Goal: Task Accomplishment & Management: Use online tool/utility

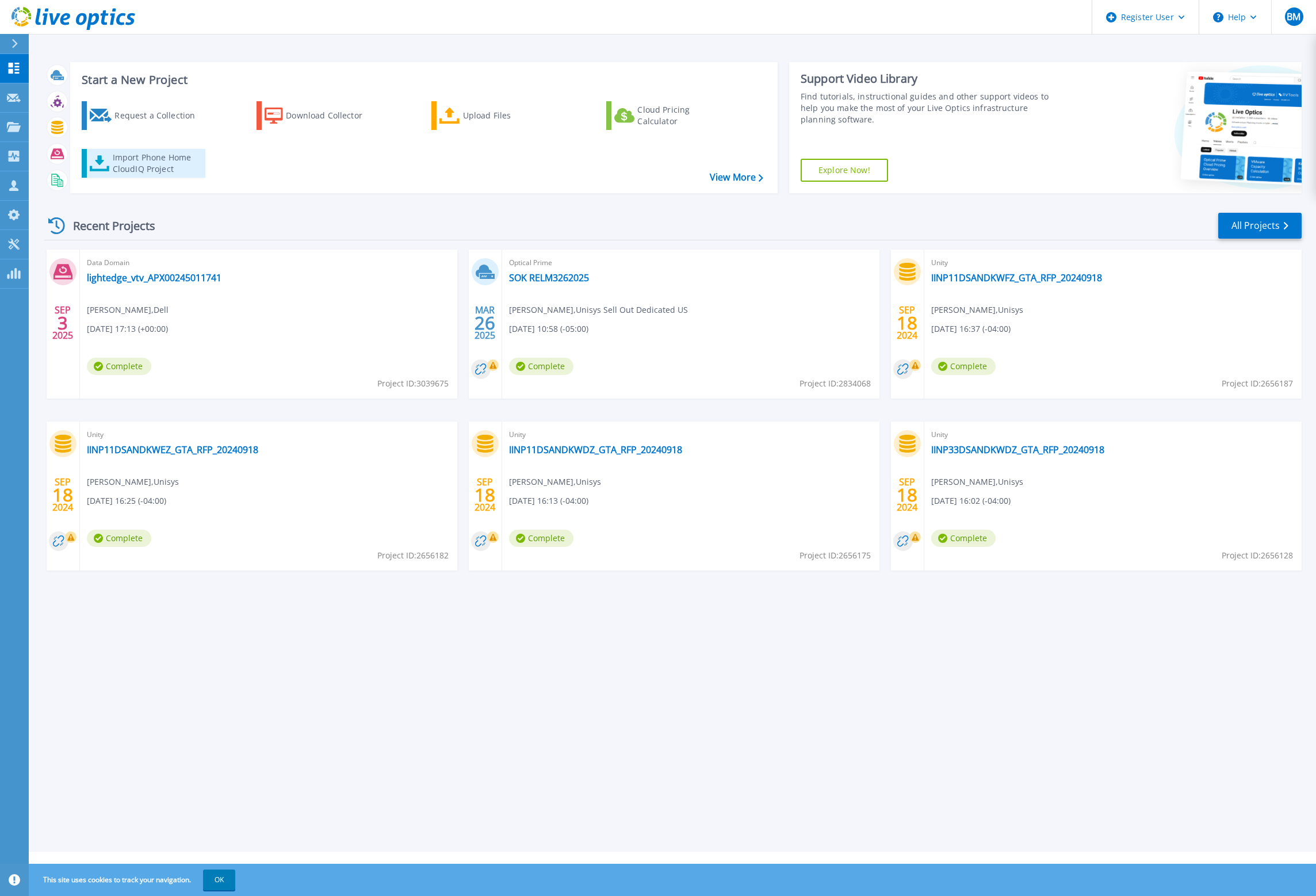
click at [130, 173] on div "Import Phone Home CloudIQ Project" at bounding box center [158, 164] width 90 height 23
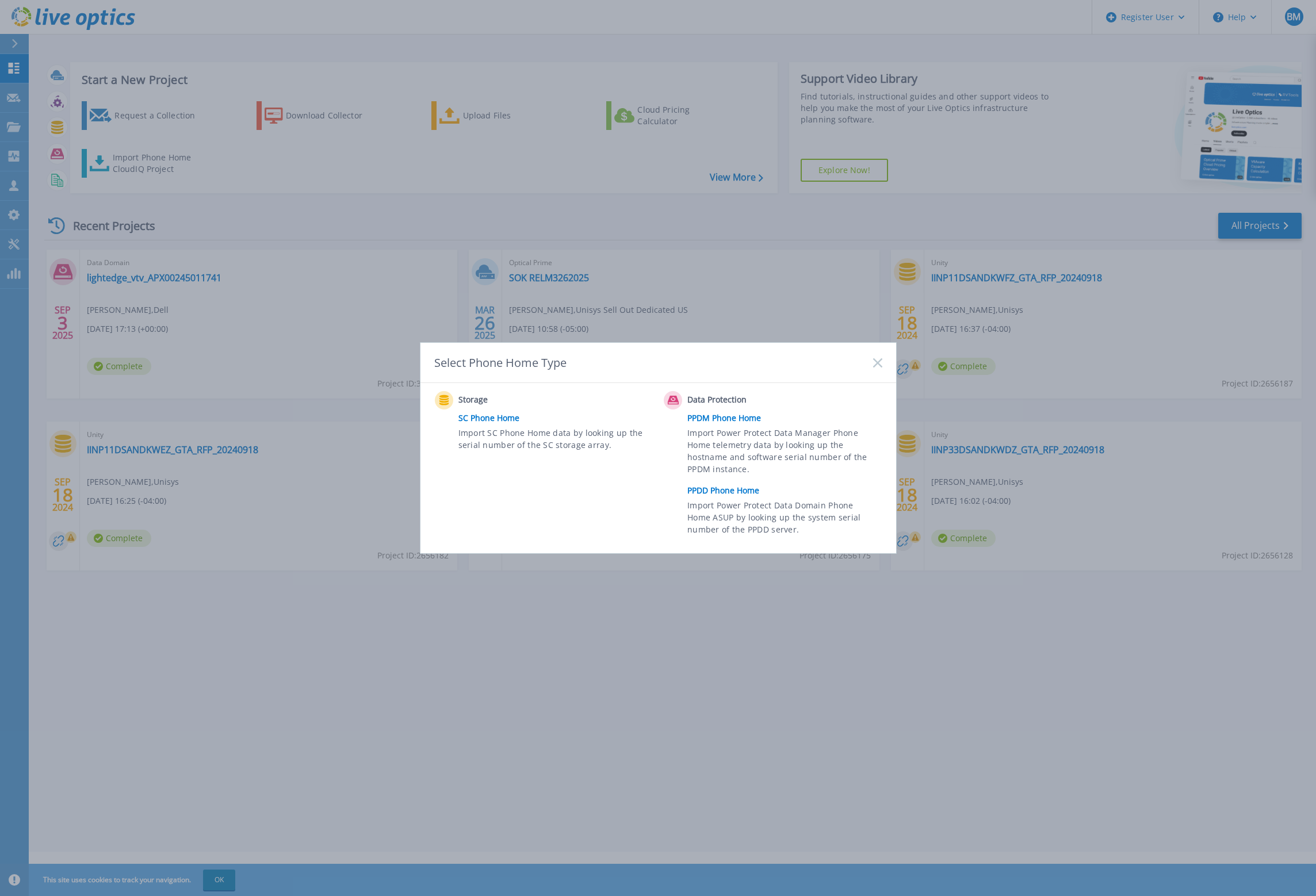
click at [732, 488] on link "PPDD Phone Home" at bounding box center [787, 490] width 200 height 17
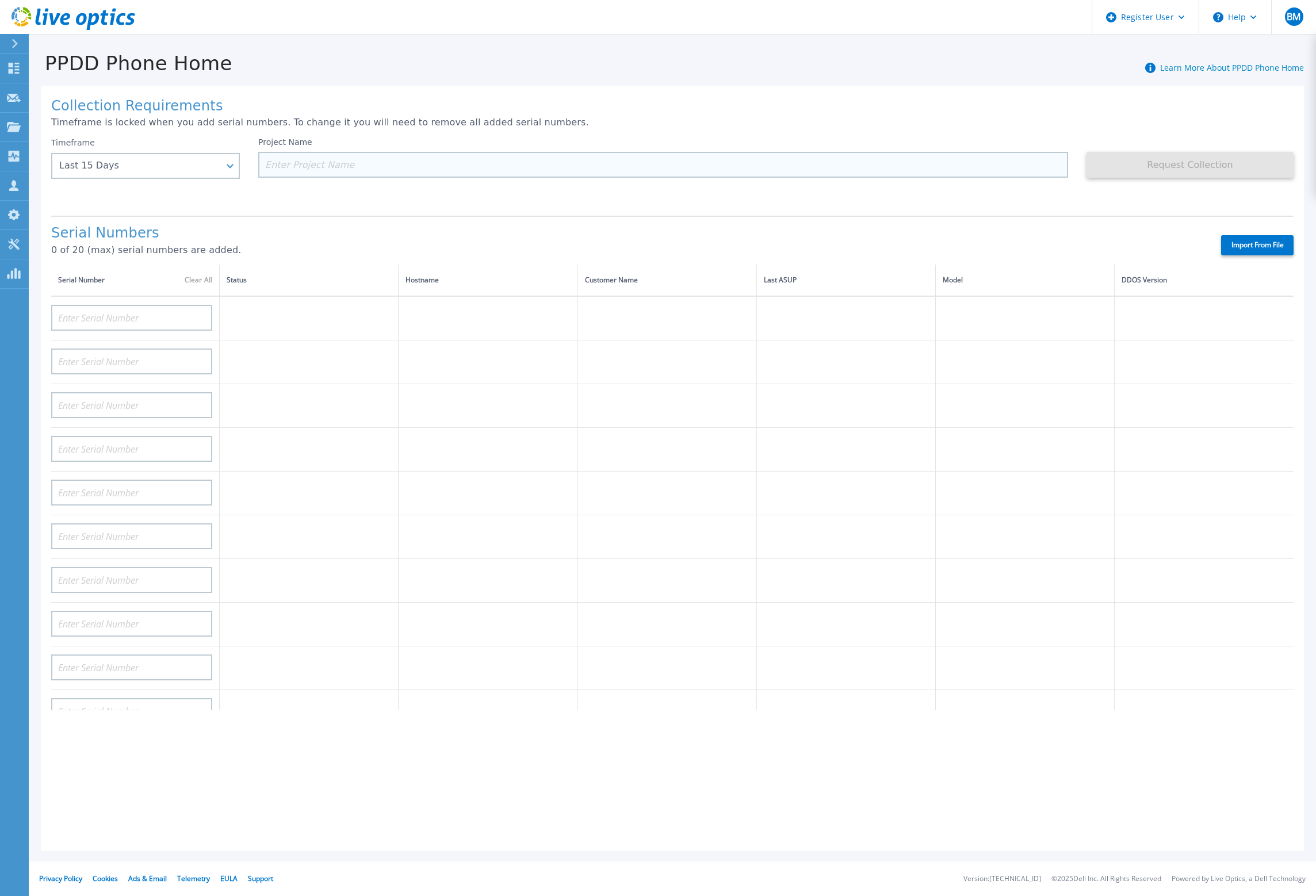
click at [329, 165] on input at bounding box center [663, 165] width 809 height 26
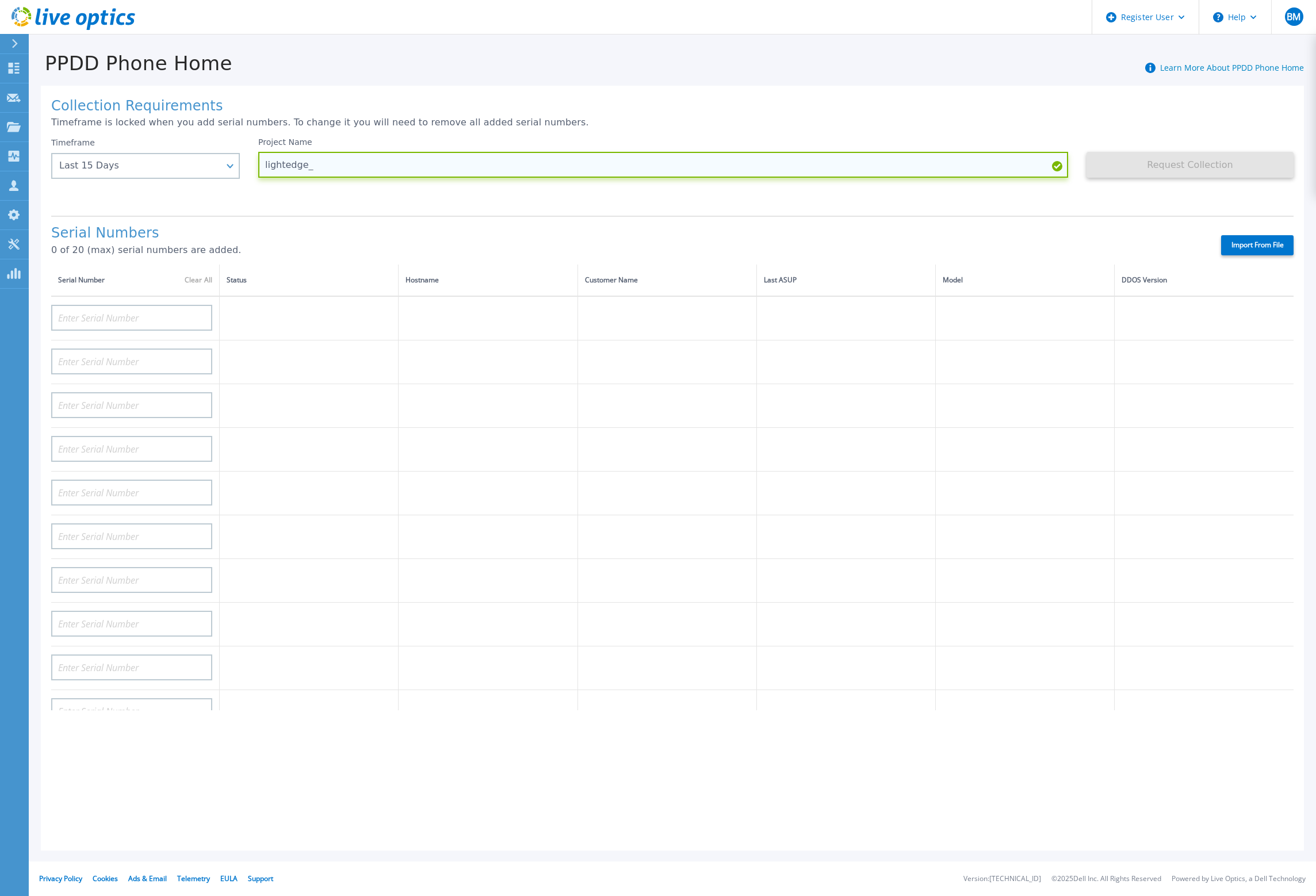
paste input "APX00245011741"
type input "lightedge_APX00245011741_vtv_20250909"
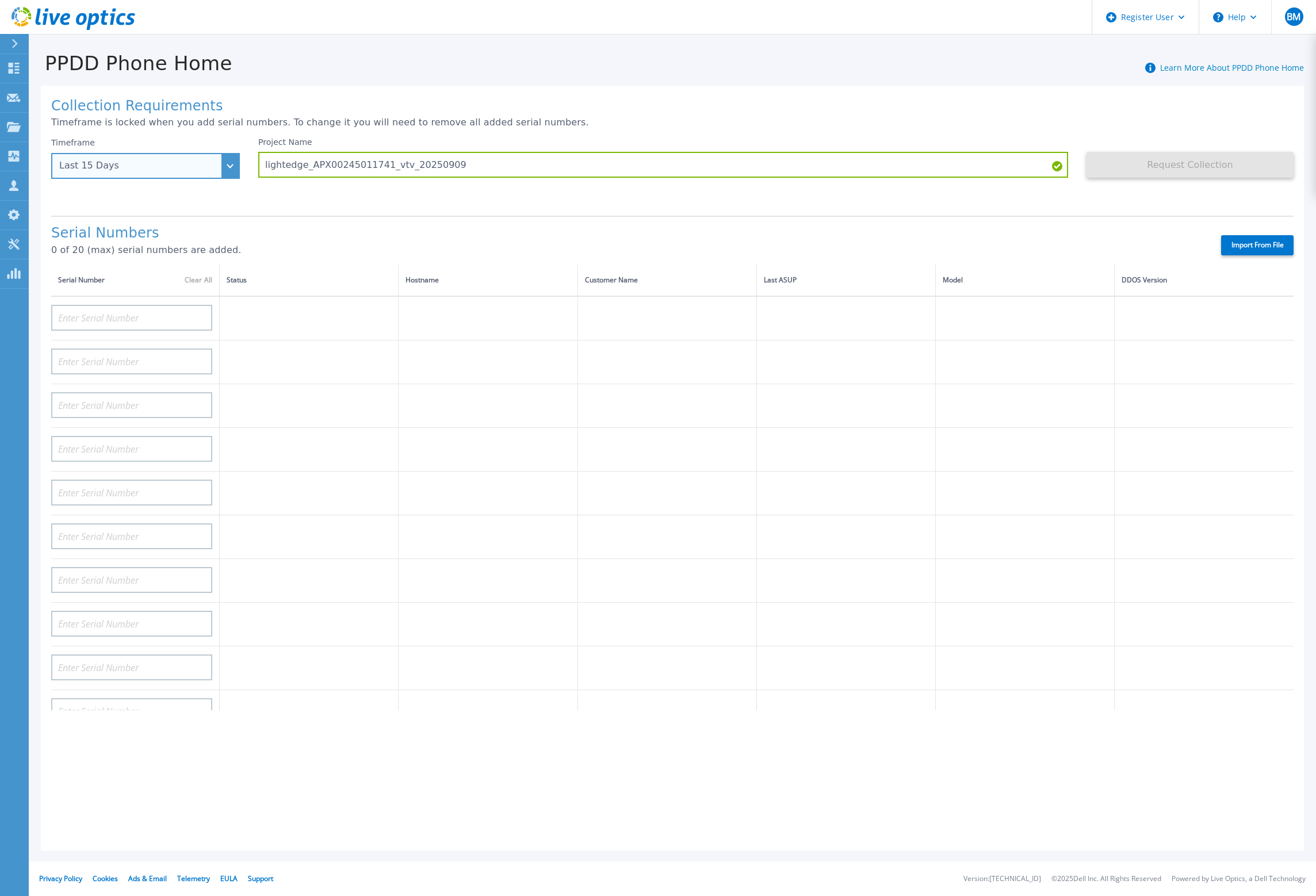
click at [222, 171] on div "Last 15 Days" at bounding box center [145, 166] width 189 height 26
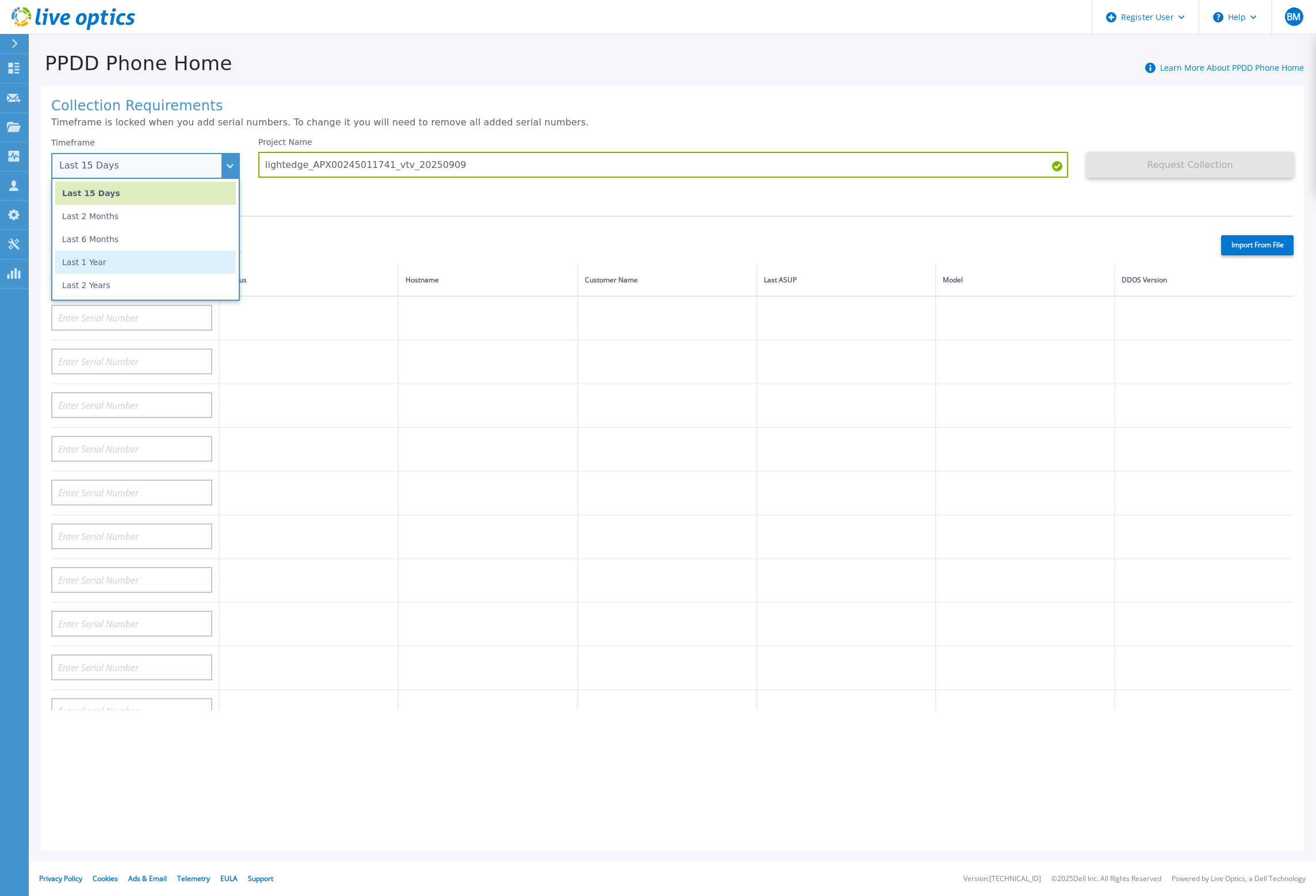
click at [138, 263] on li "Last 1 Year" at bounding box center [145, 263] width 181 height 23
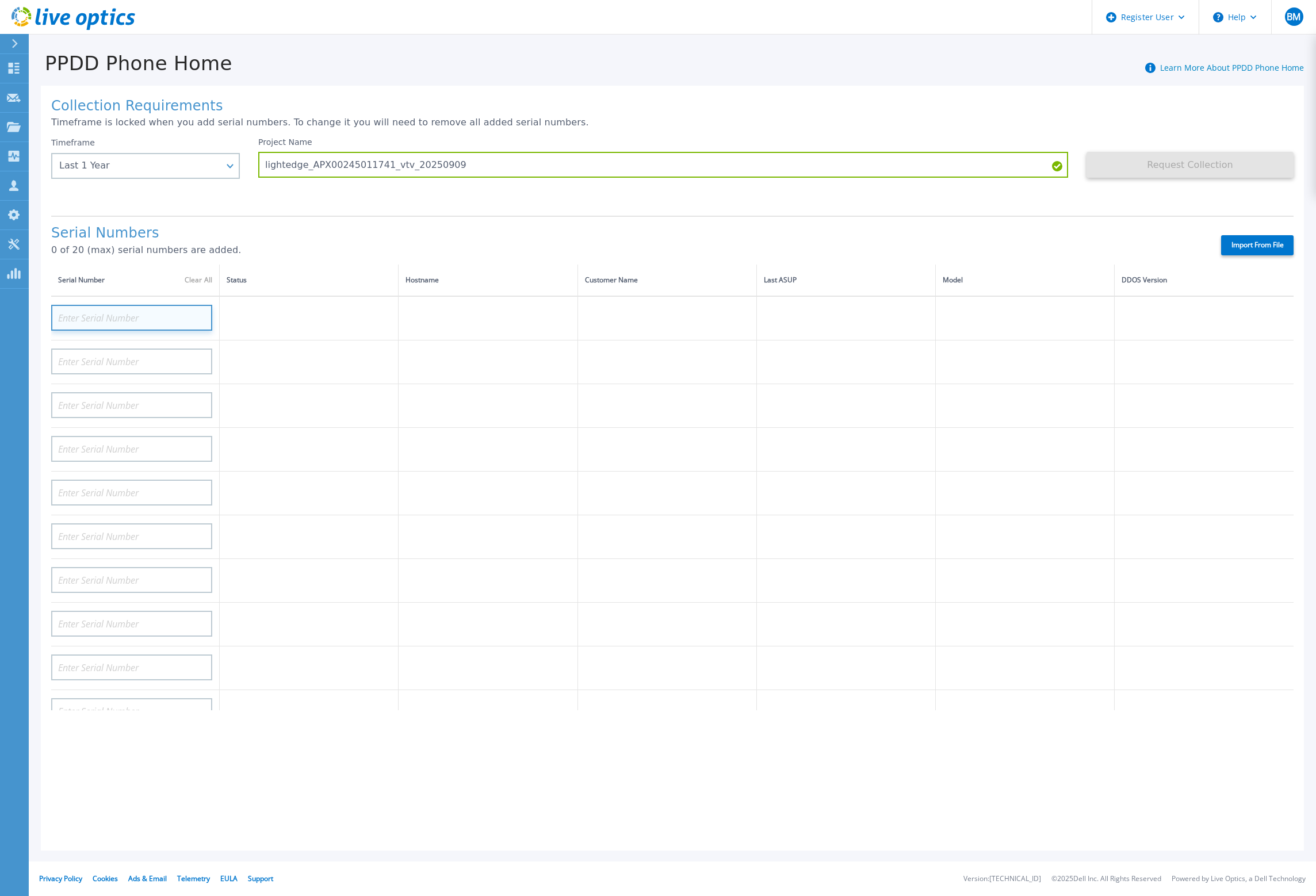
click at [158, 310] on input at bounding box center [132, 318] width 161 height 26
paste input "APX00245011741"
type input "APX00245011741"
click at [479, 226] on h1 "Serial Numbers" at bounding box center [626, 234] width 1150 height 16
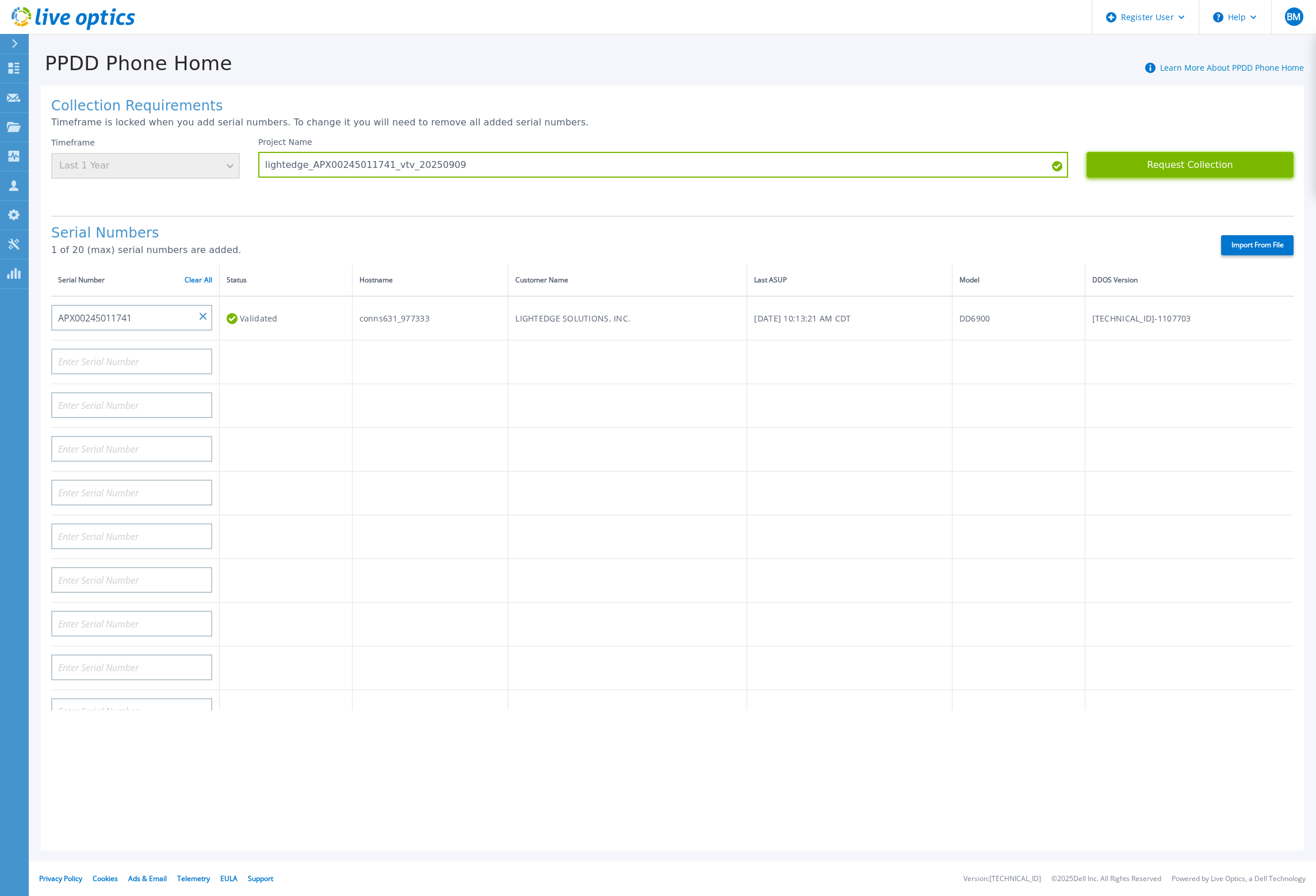
click at [1199, 168] on button "Request Collection" at bounding box center [1190, 165] width 207 height 26
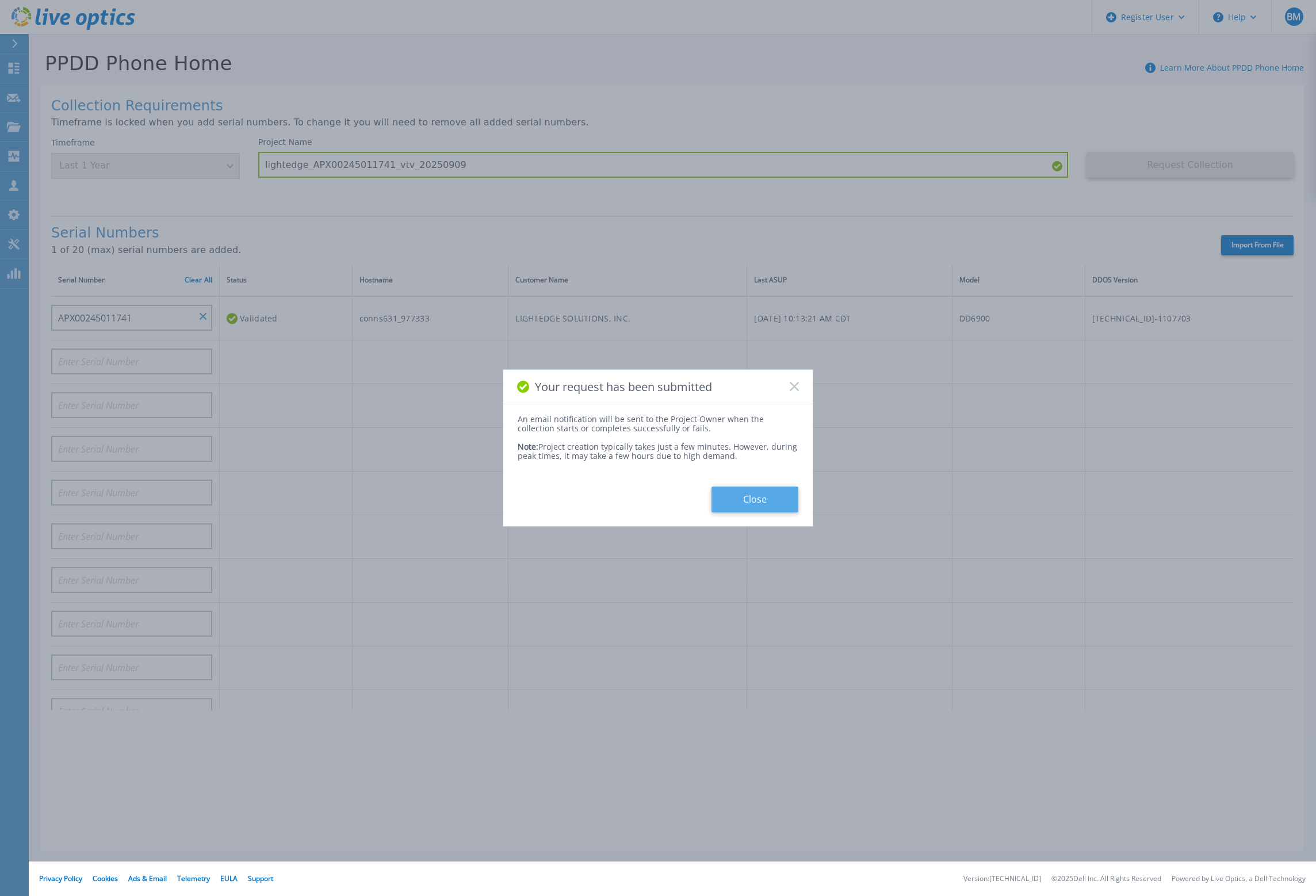
click at [734, 502] on button "Close" at bounding box center [754, 499] width 87 height 26
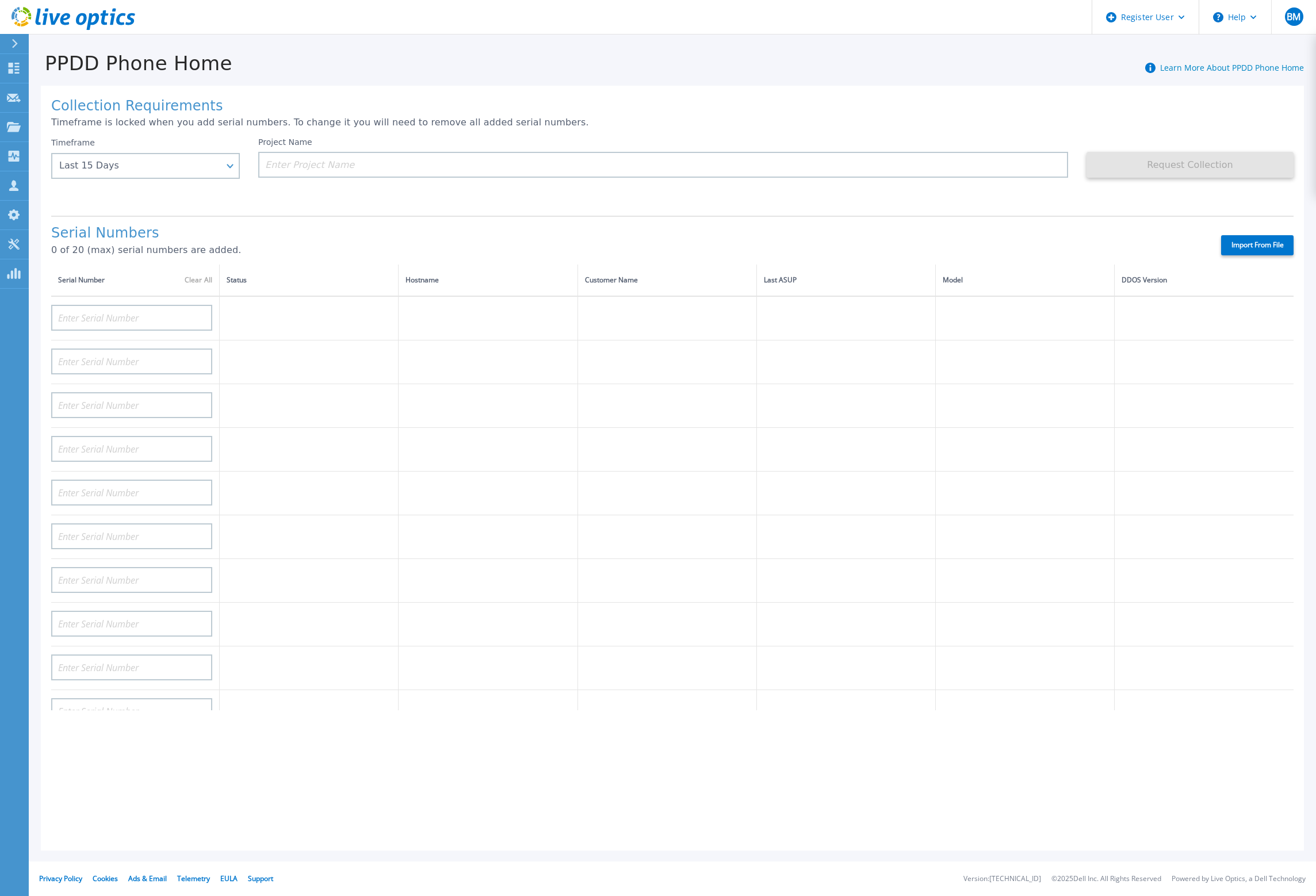
click at [74, 226] on h1 "Serial Numbers" at bounding box center [626, 234] width 1150 height 16
click at [8, 72] on icon at bounding box center [14, 68] width 14 height 11
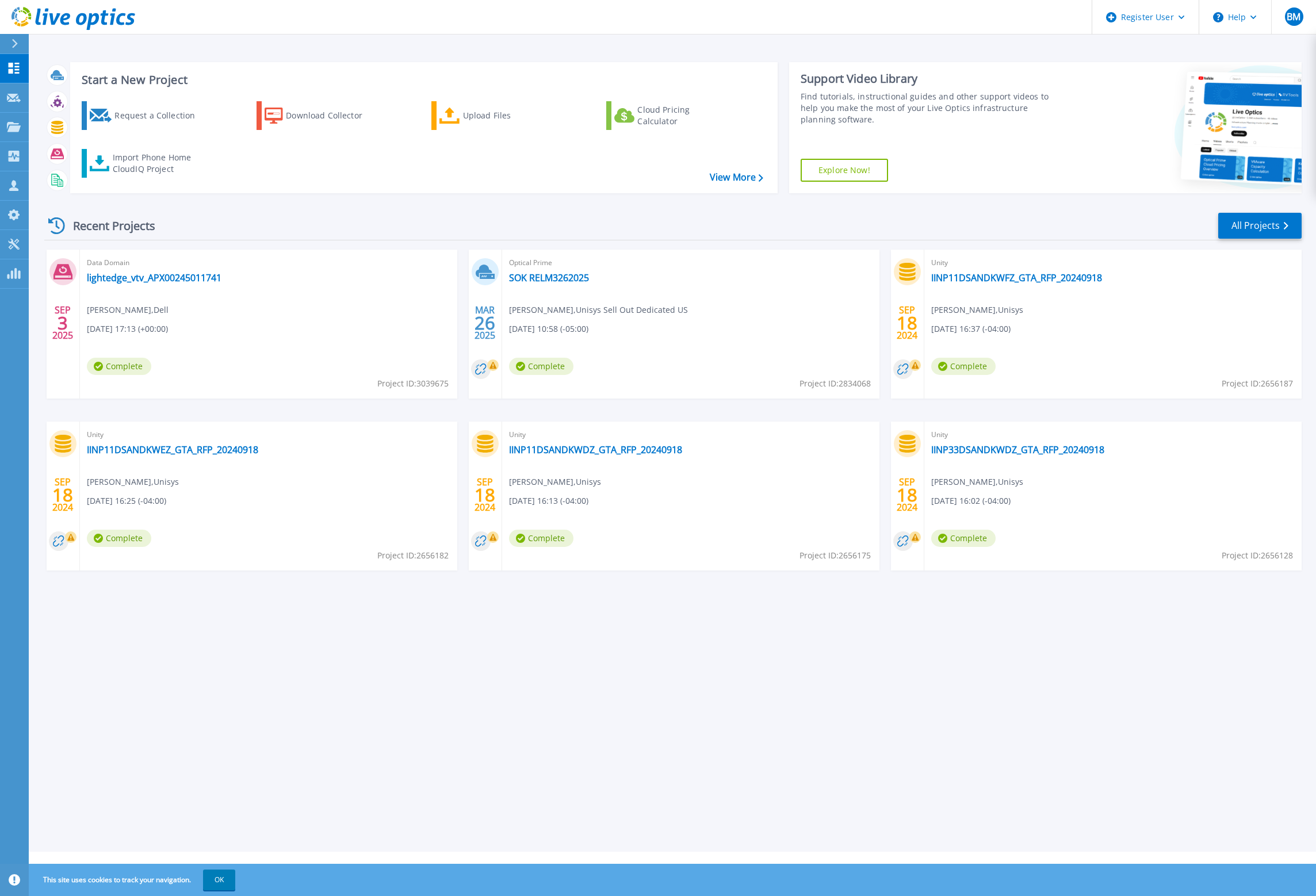
click at [64, 649] on div "Start a New Project Request a Collection Download Collector Upload Files Cloud …" at bounding box center [672, 425] width 1287 height 852
click at [37, 98] on p "Request Capture" at bounding box center [62, 98] width 65 height 30
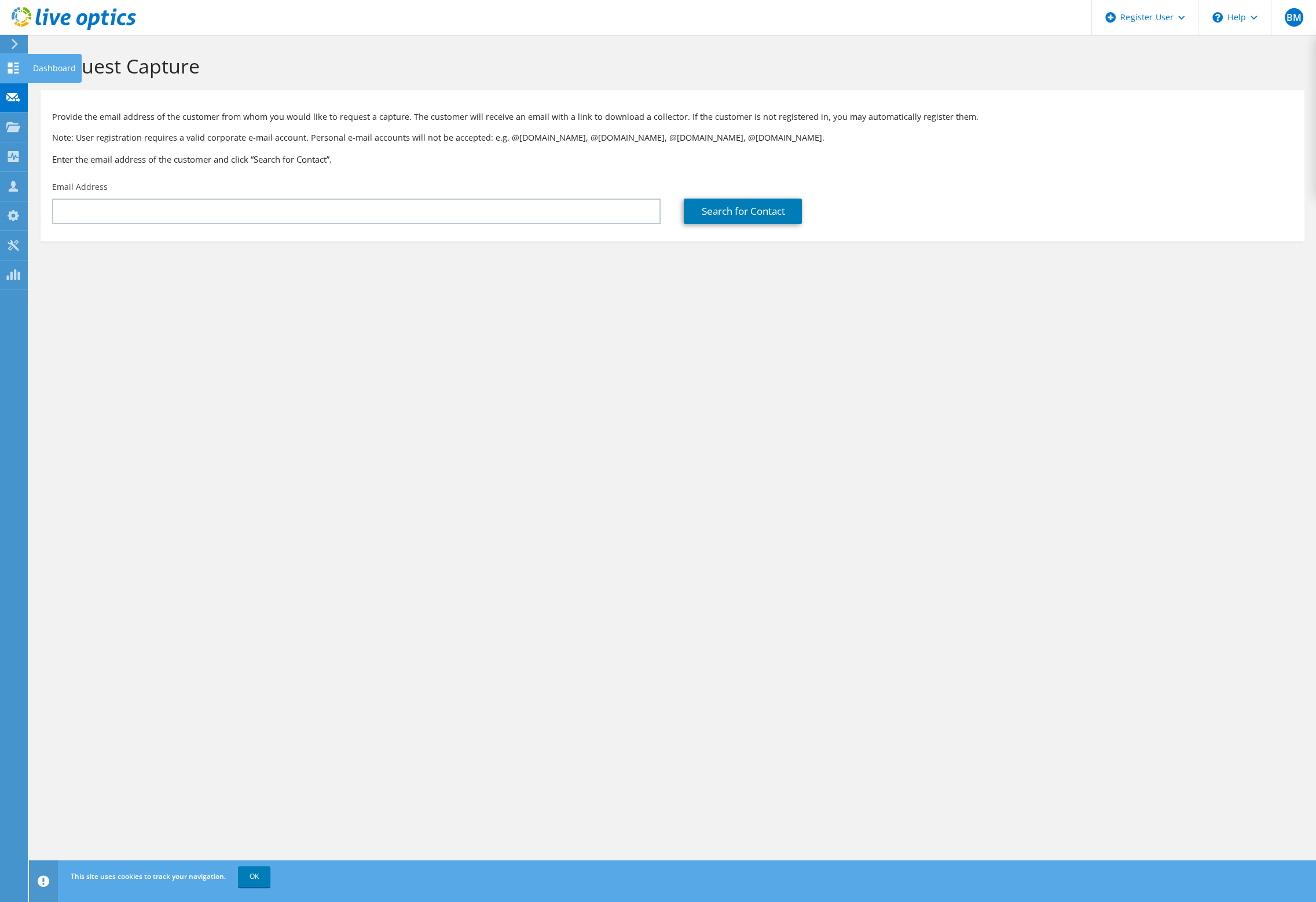
click at [16, 74] on div at bounding box center [13, 69] width 14 height 13
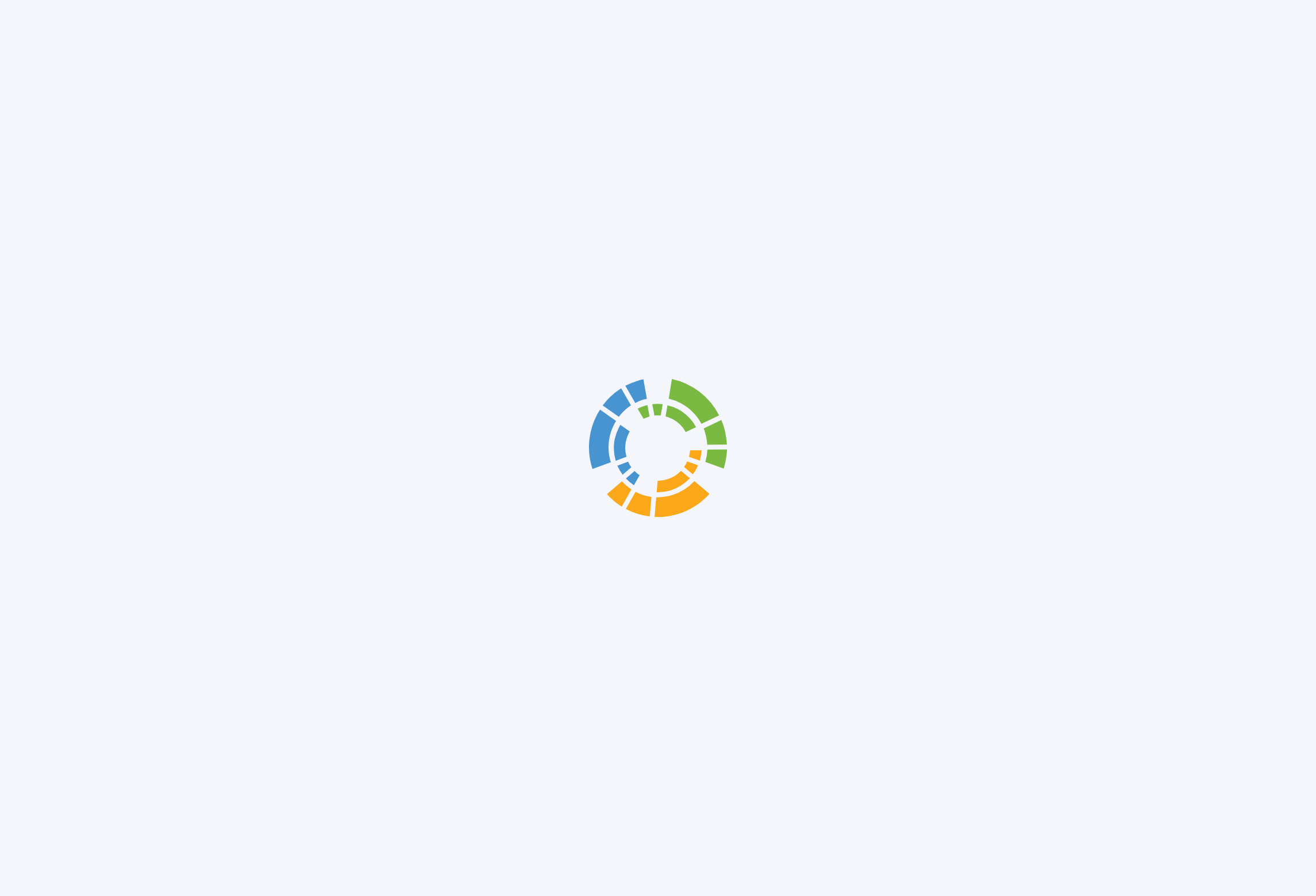
click at [20, 123] on div at bounding box center [658, 448] width 1316 height 896
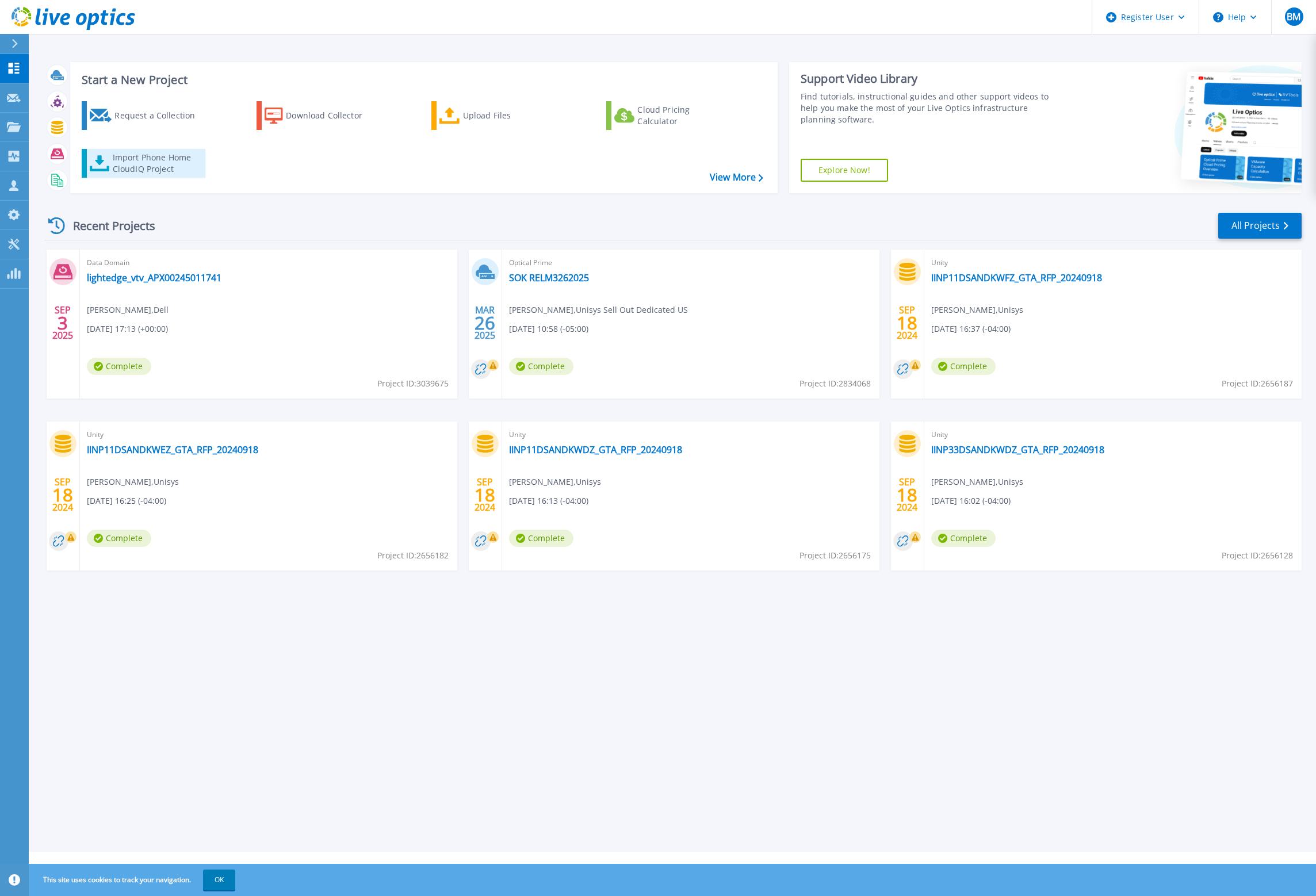
click at [156, 167] on div "Import Phone Home CloudIQ Project" at bounding box center [158, 164] width 90 height 23
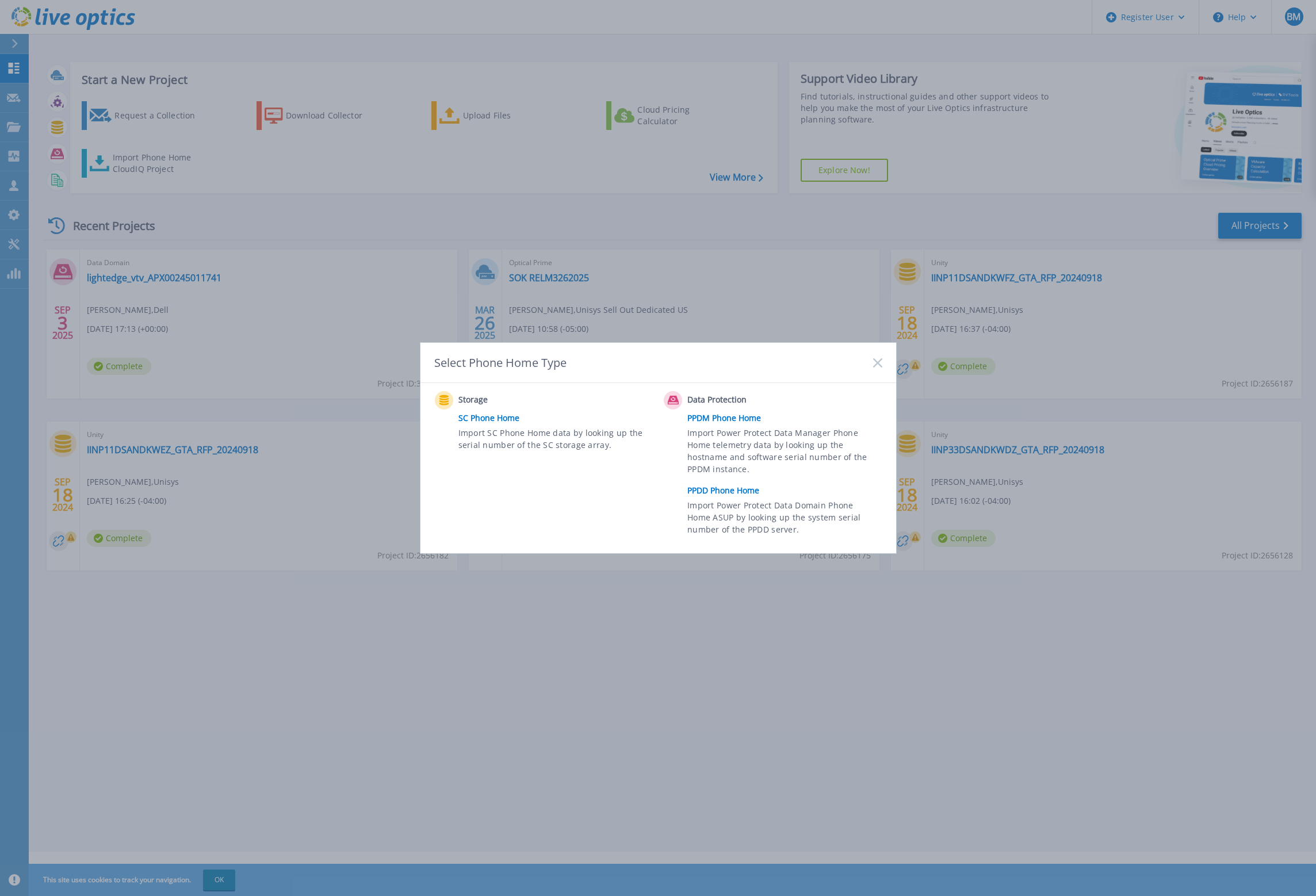
click at [715, 490] on link "PPDD Phone Home" at bounding box center [787, 490] width 200 height 17
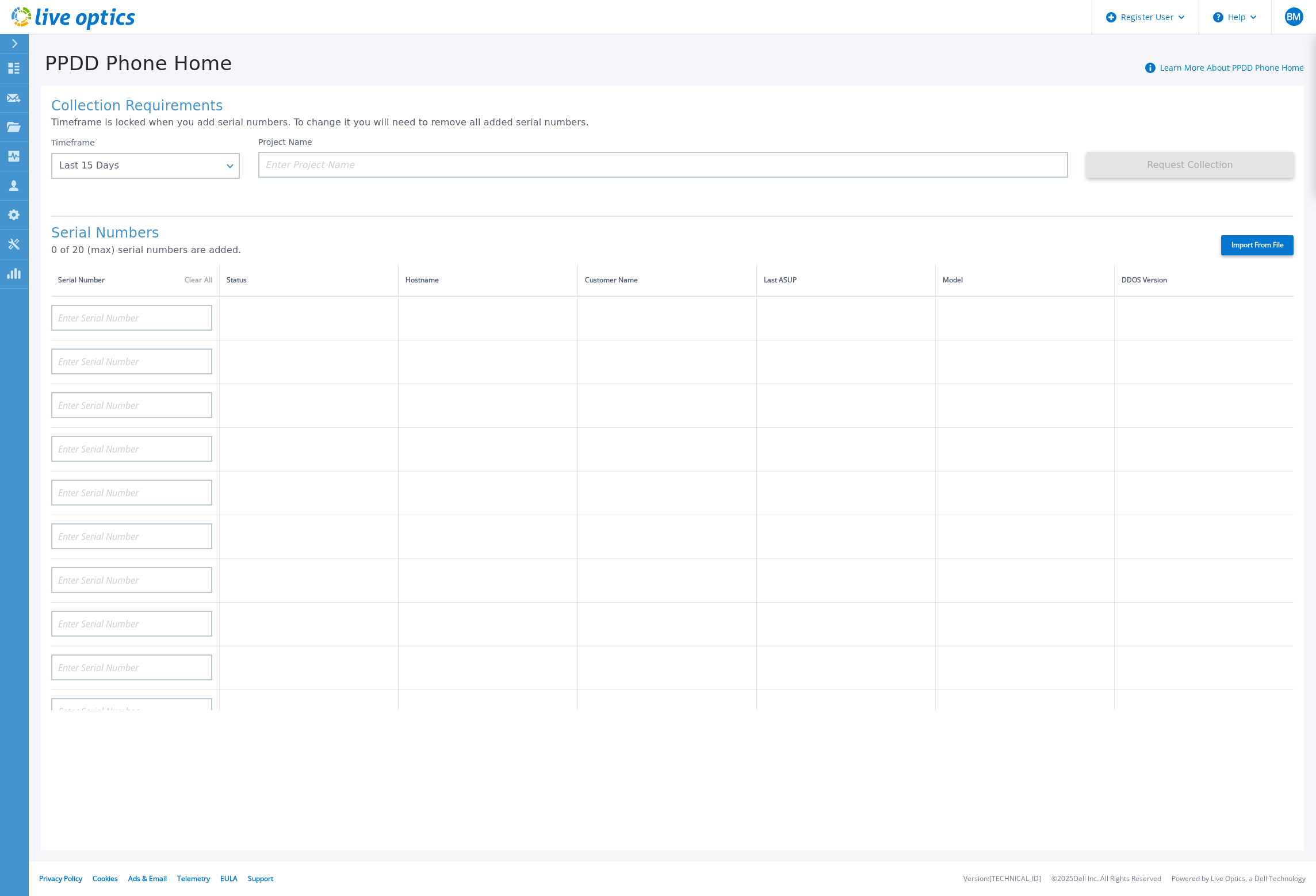
click at [14, 46] on icon at bounding box center [15, 43] width 5 height 9
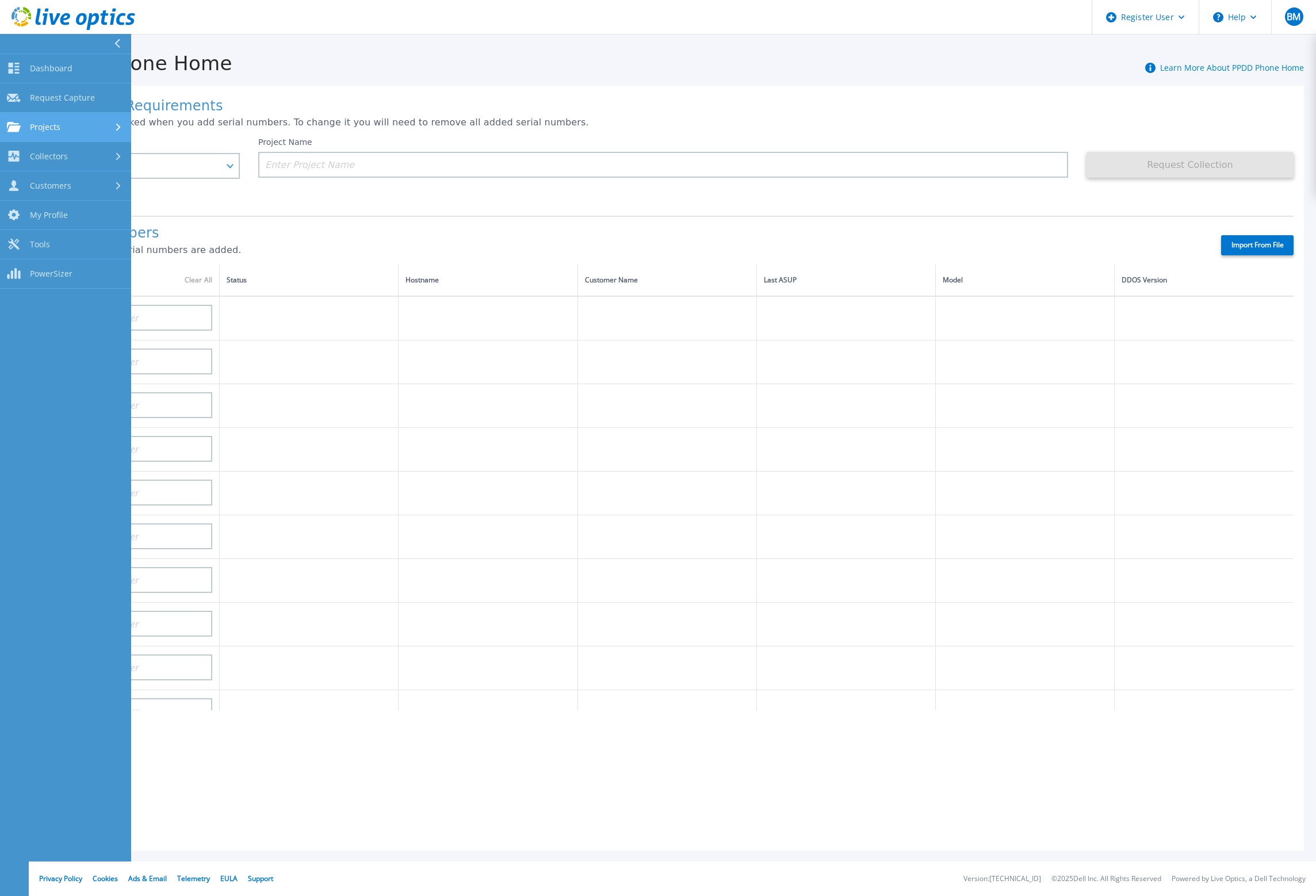
click at [71, 130] on div "Projects" at bounding box center [65, 127] width 117 height 10
click at [75, 141] on link "Projects Projects" at bounding box center [65, 127] width 131 height 29
click at [74, 154] on div "Collectors" at bounding box center [65, 156] width 117 height 11
click at [65, 130] on div "Projects" at bounding box center [65, 127] width 117 height 10
click at [66, 145] on link "Search Projects" at bounding box center [65, 156] width 131 height 29
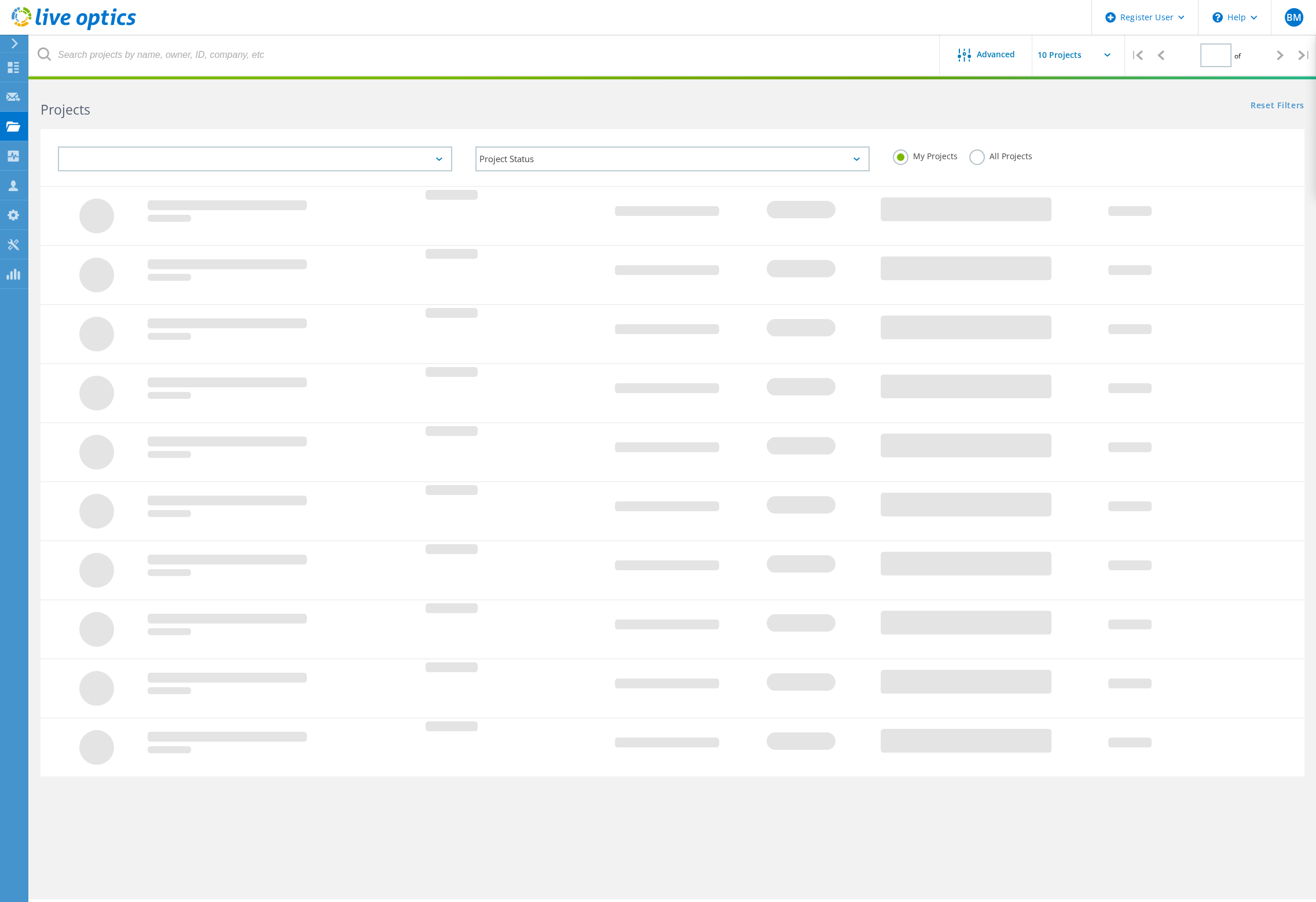
type input "1"
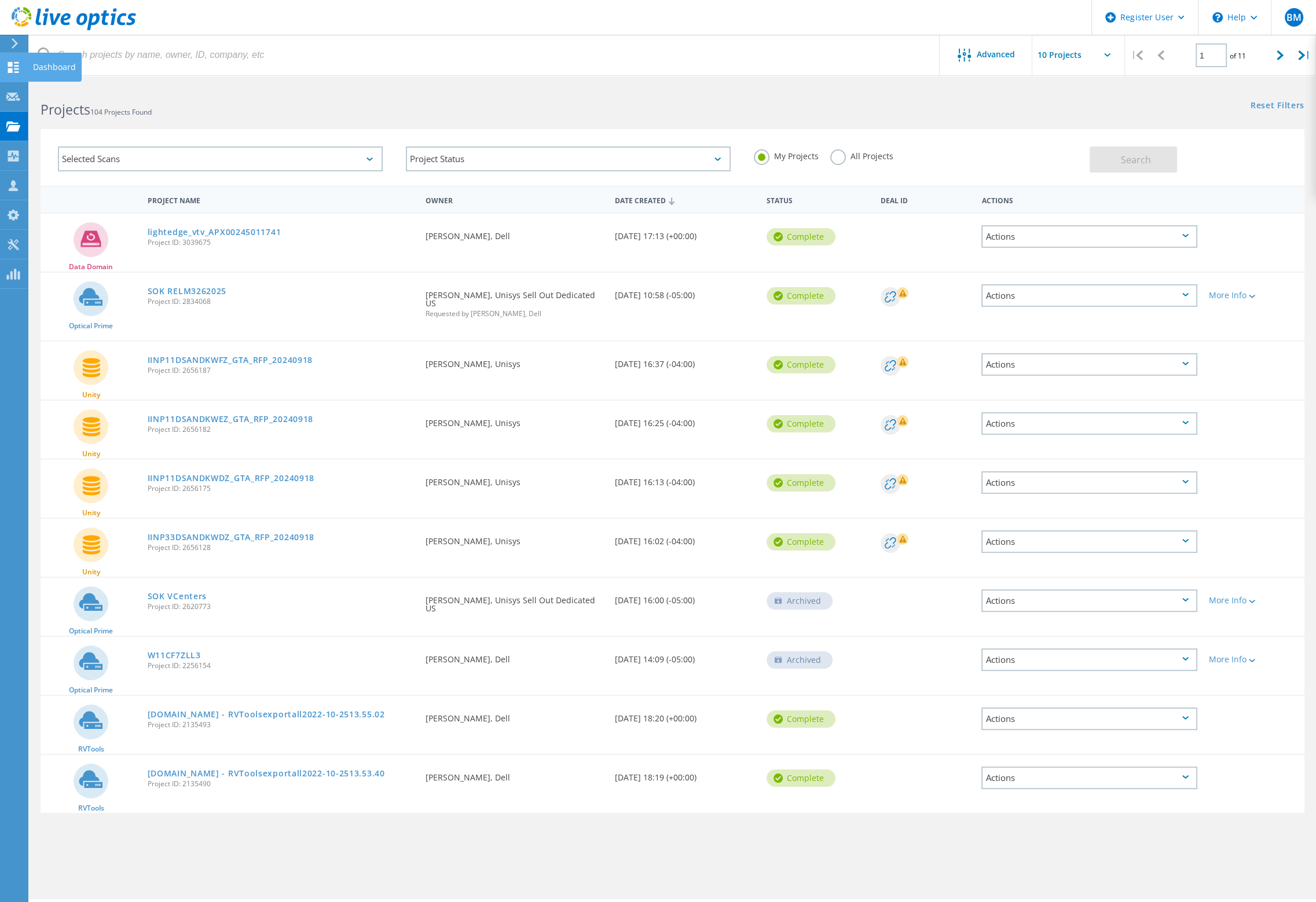
click at [50, 65] on div "Dashboard" at bounding box center [54, 67] width 43 height 8
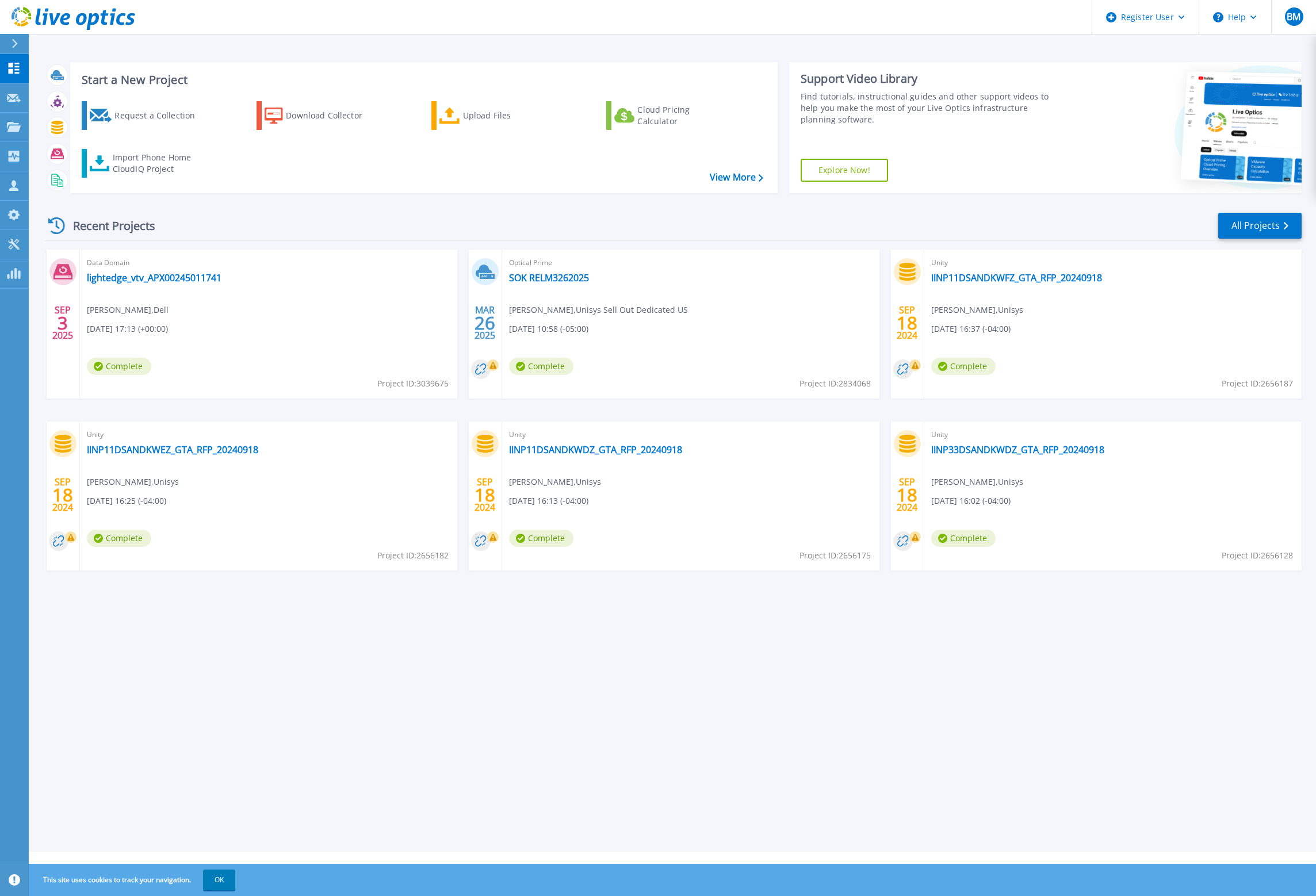
click at [74, 413] on div "[DATE] Data Domain lightedge_vtv_APX00245011741 [PERSON_NAME] , Dell [DATE] 17:…" at bounding box center [668, 421] width 1266 height 344
click at [68, 417] on div "[DATE] Data Domain lightedge_vtv_APX00245011741 [PERSON_NAME] , Dell [DATE] 17:…" at bounding box center [668, 421] width 1266 height 344
click at [160, 164] on div "Import Phone Home CloudIQ Project" at bounding box center [158, 164] width 90 height 23
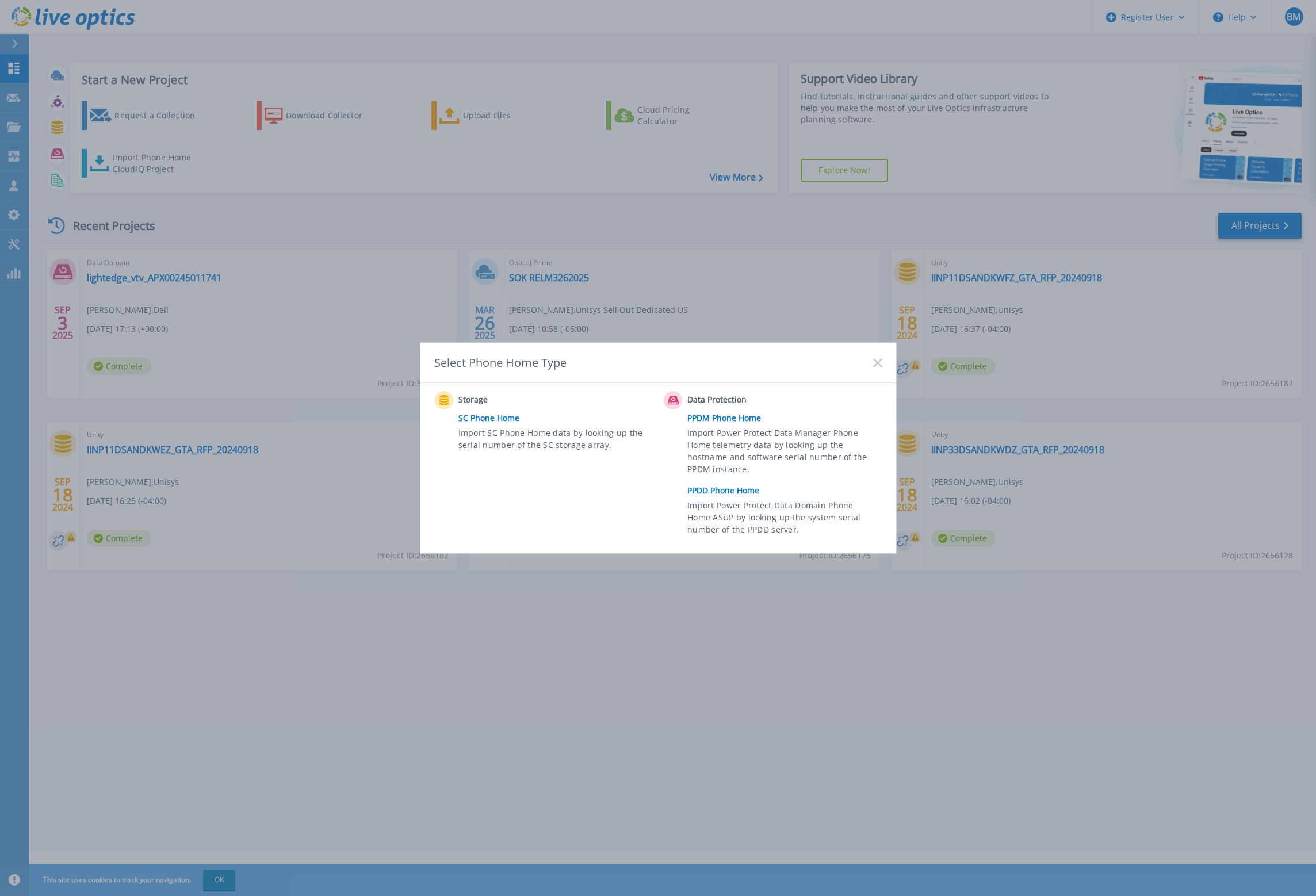
click at [720, 486] on link "PPDD Phone Home" at bounding box center [787, 490] width 200 height 17
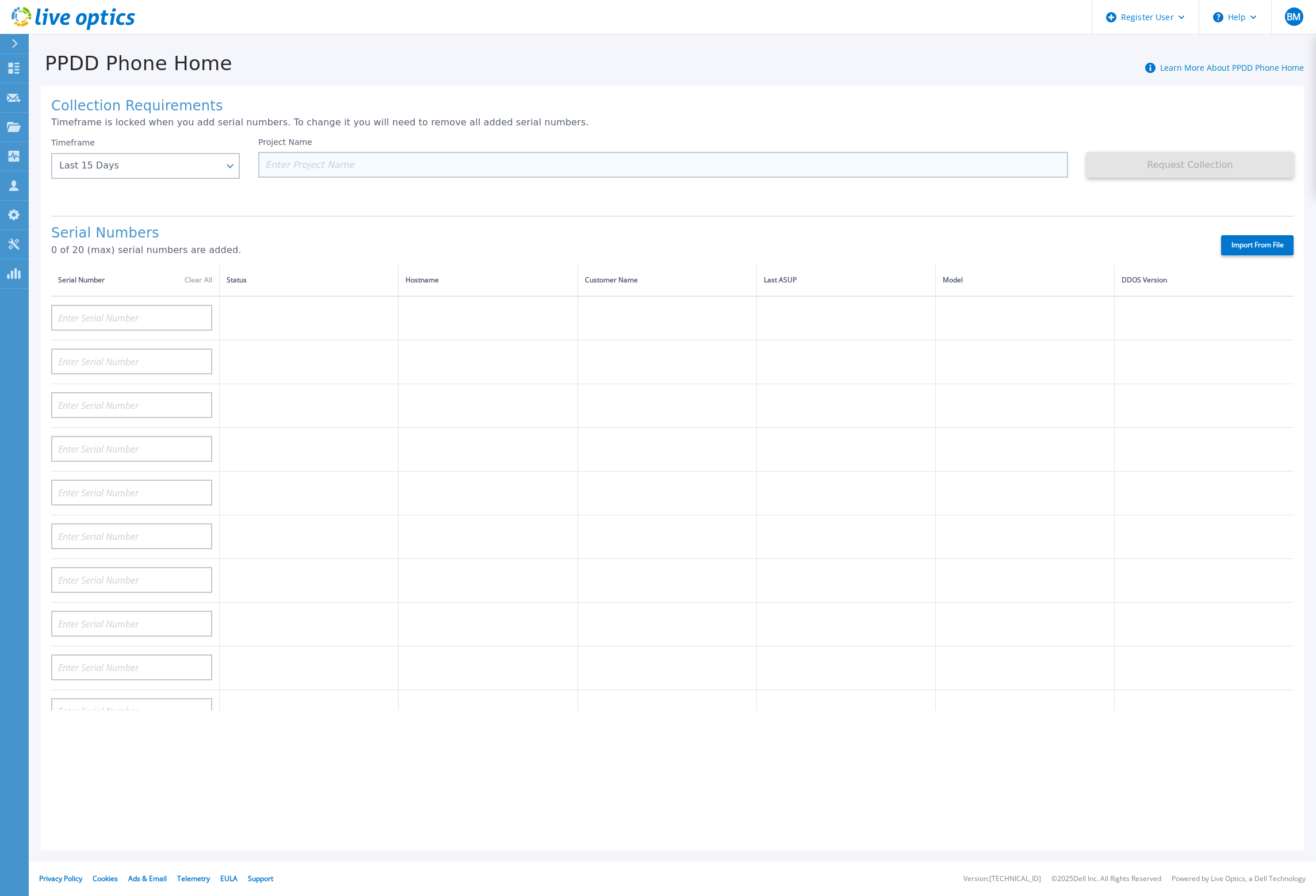
click at [285, 159] on input at bounding box center [663, 165] width 809 height 26
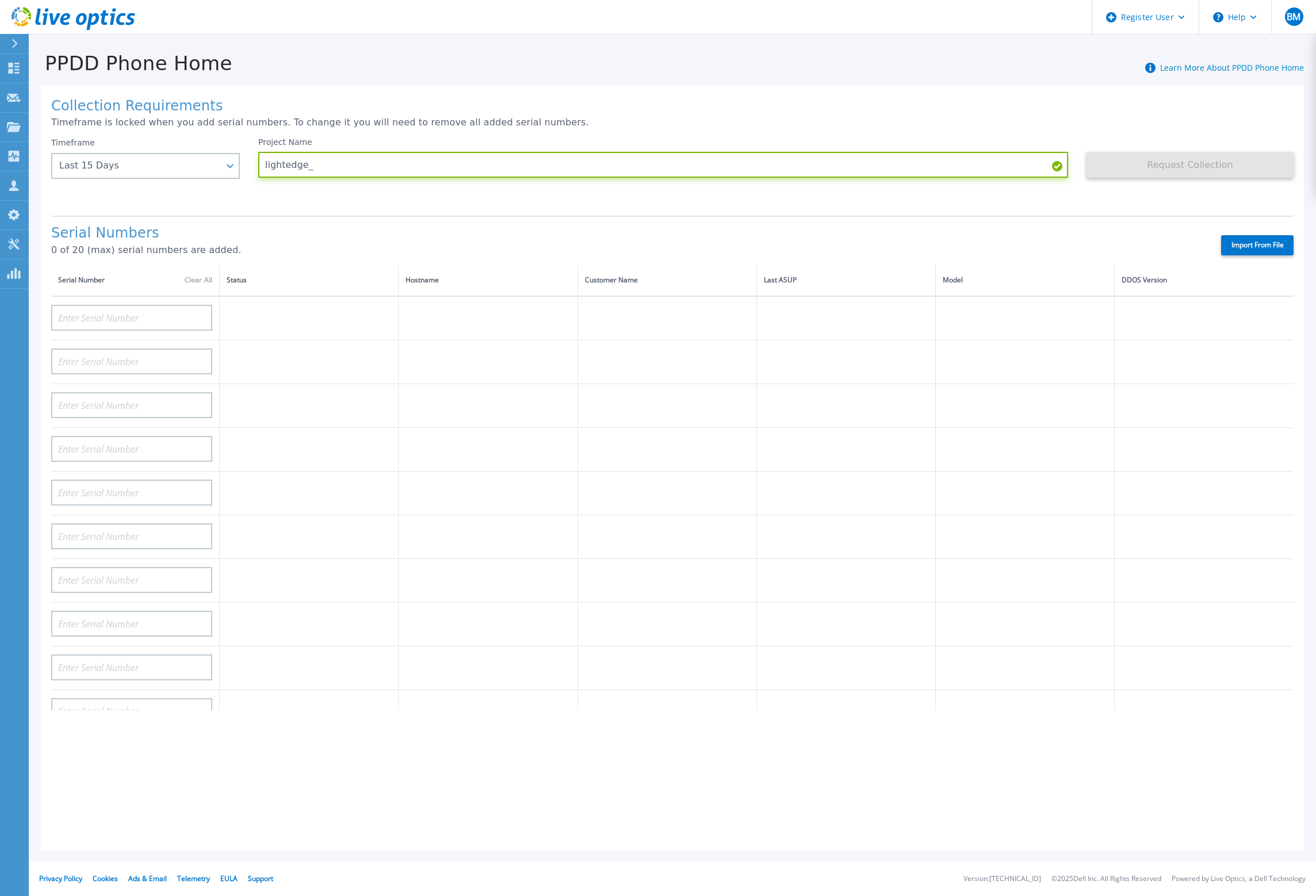
paste input "APX00245011741"
type input "lightedge_APX00245011741_vtv_20250909"
click at [94, 327] on td at bounding box center [135, 318] width 168 height 44
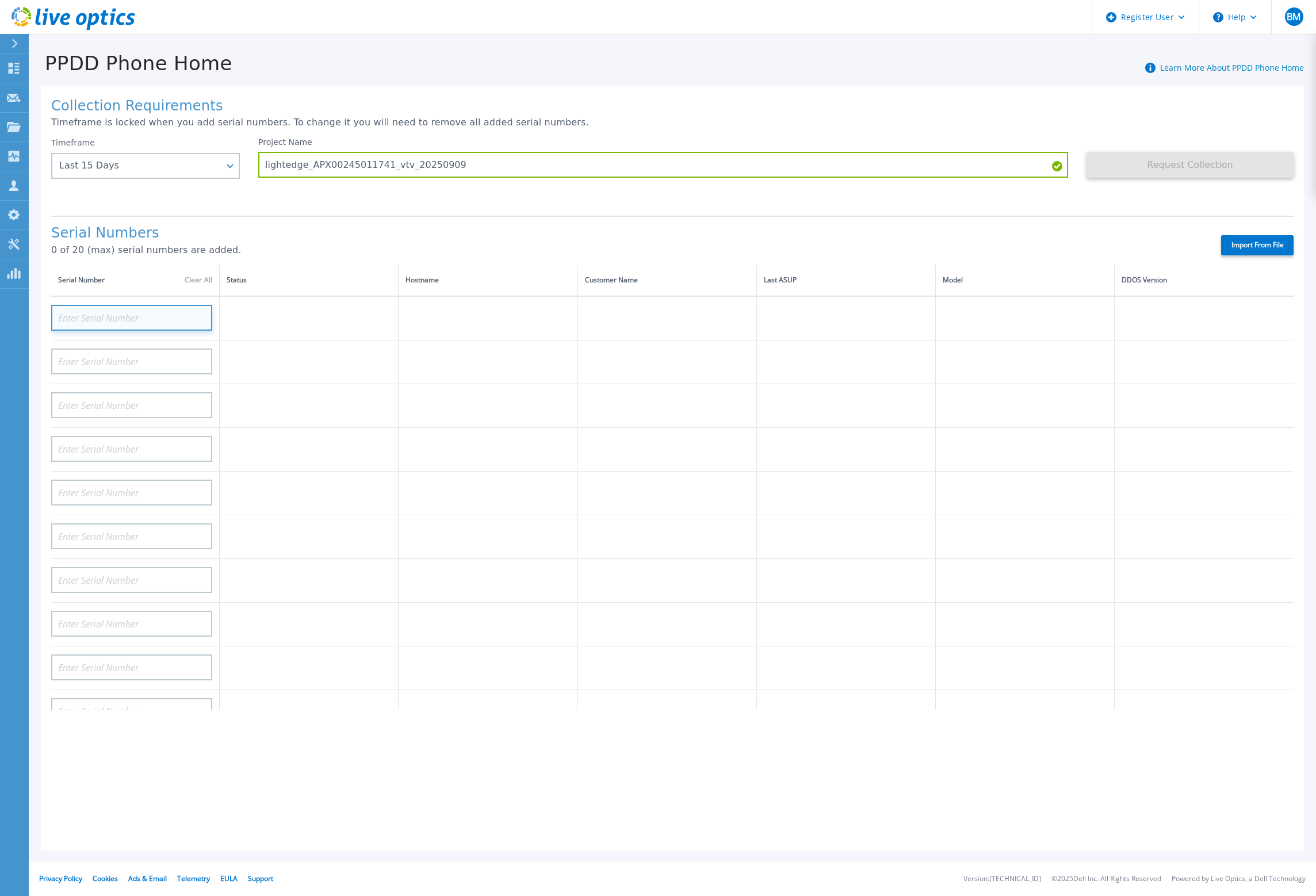
click at [89, 308] on input at bounding box center [132, 318] width 161 height 26
paste input "APX00245011741"
type input "APX00245011741"
click at [502, 384] on td at bounding box center [488, 406] width 179 height 44
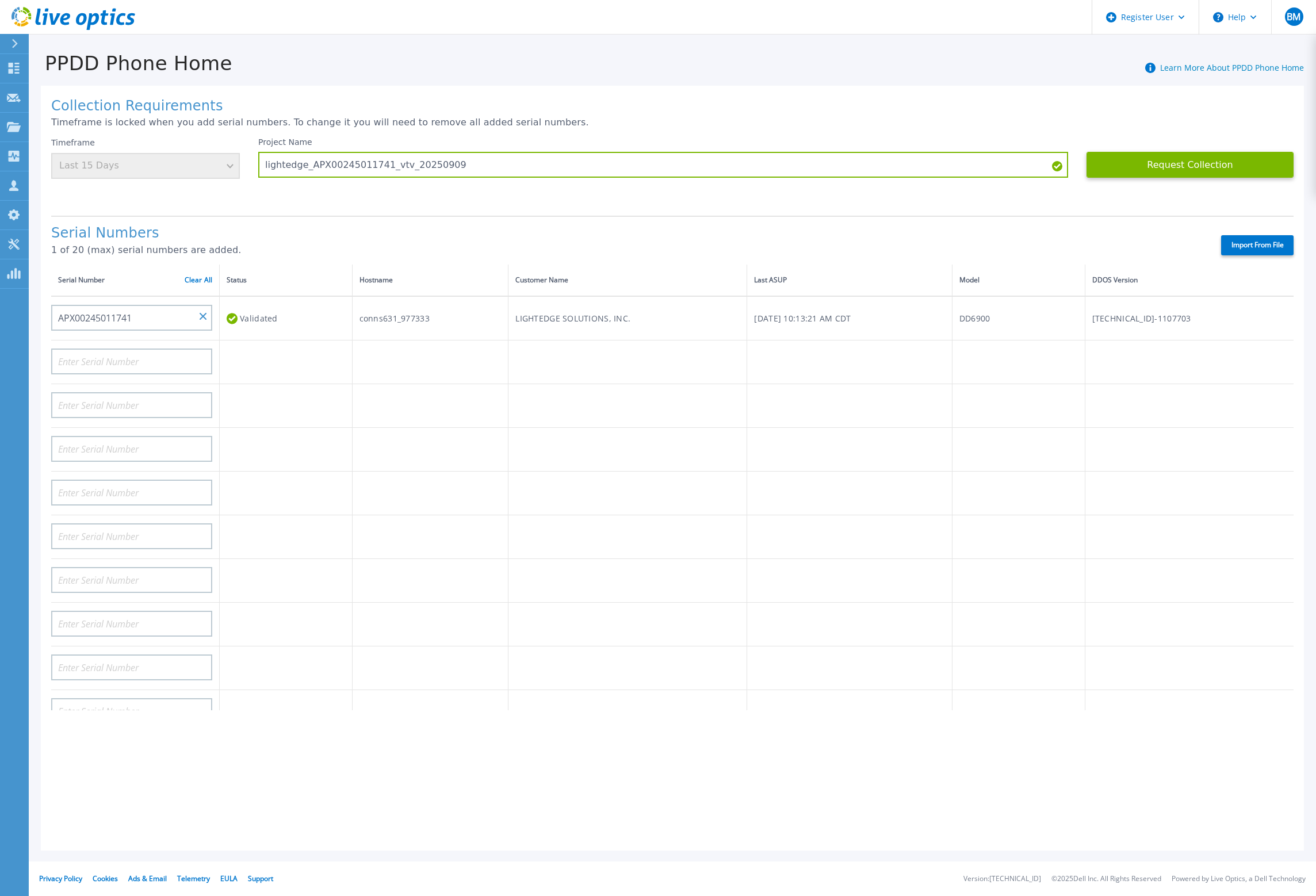
drag, startPoint x: 226, startPoint y: 166, endPoint x: 220, endPoint y: 212, distance: 46.4
click at [226, 166] on div "Timeframe Last 15 Days" at bounding box center [145, 158] width 189 height 42
click at [209, 309] on input "APX00245011741" at bounding box center [132, 318] width 161 height 26
click at [207, 305] on input "APX00245011741" at bounding box center [132, 318] width 161 height 26
click at [196, 305] on input "APX00245011741" at bounding box center [132, 318] width 161 height 26
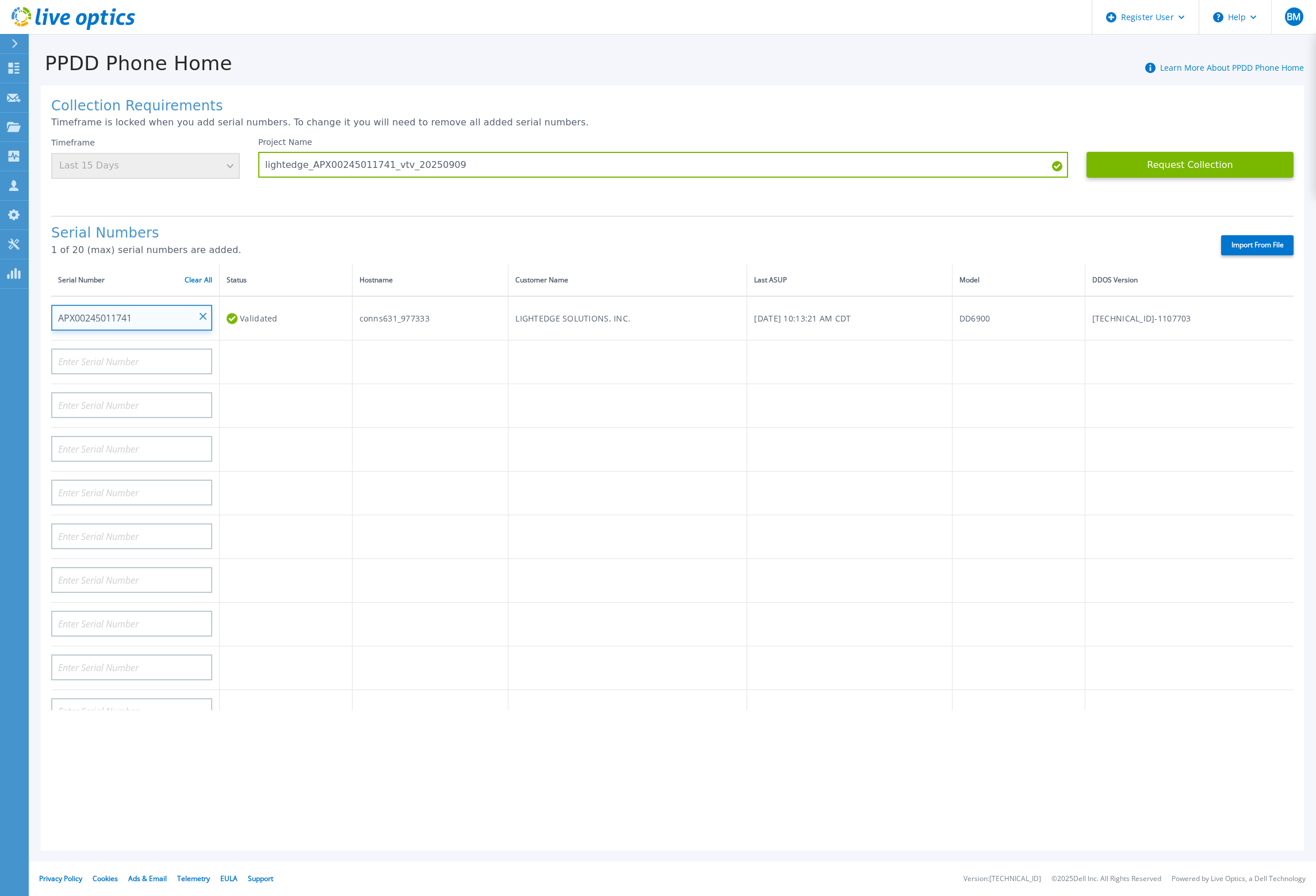
click at [152, 309] on input "APX00245011741" at bounding box center [132, 318] width 161 height 26
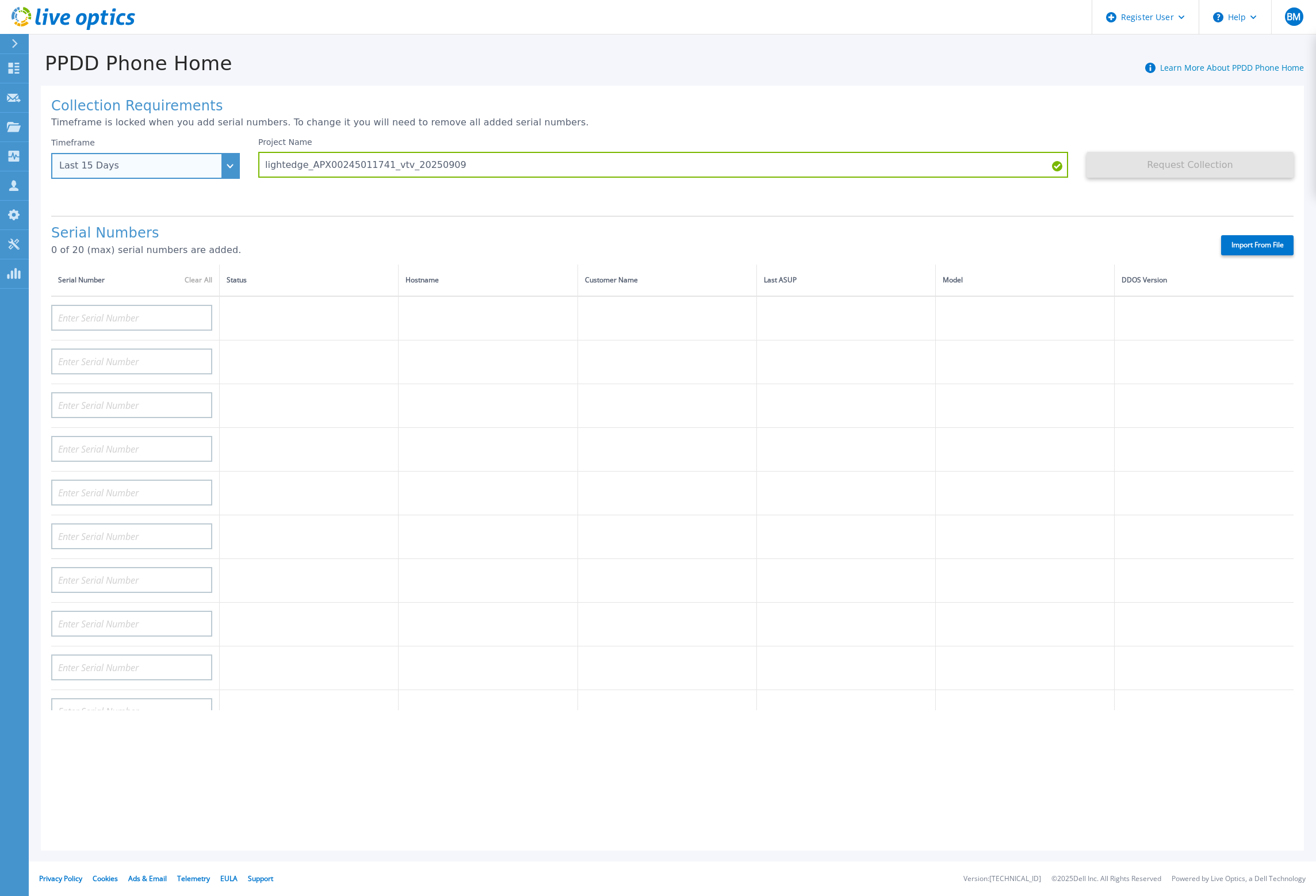
click at [228, 166] on div "Last 15 Days" at bounding box center [145, 166] width 189 height 26
click at [160, 242] on li "Last 6 Months" at bounding box center [145, 239] width 181 height 23
click at [178, 309] on input at bounding box center [132, 318] width 161 height 26
paste input "APX00245011741"
type input "APX00245011741"
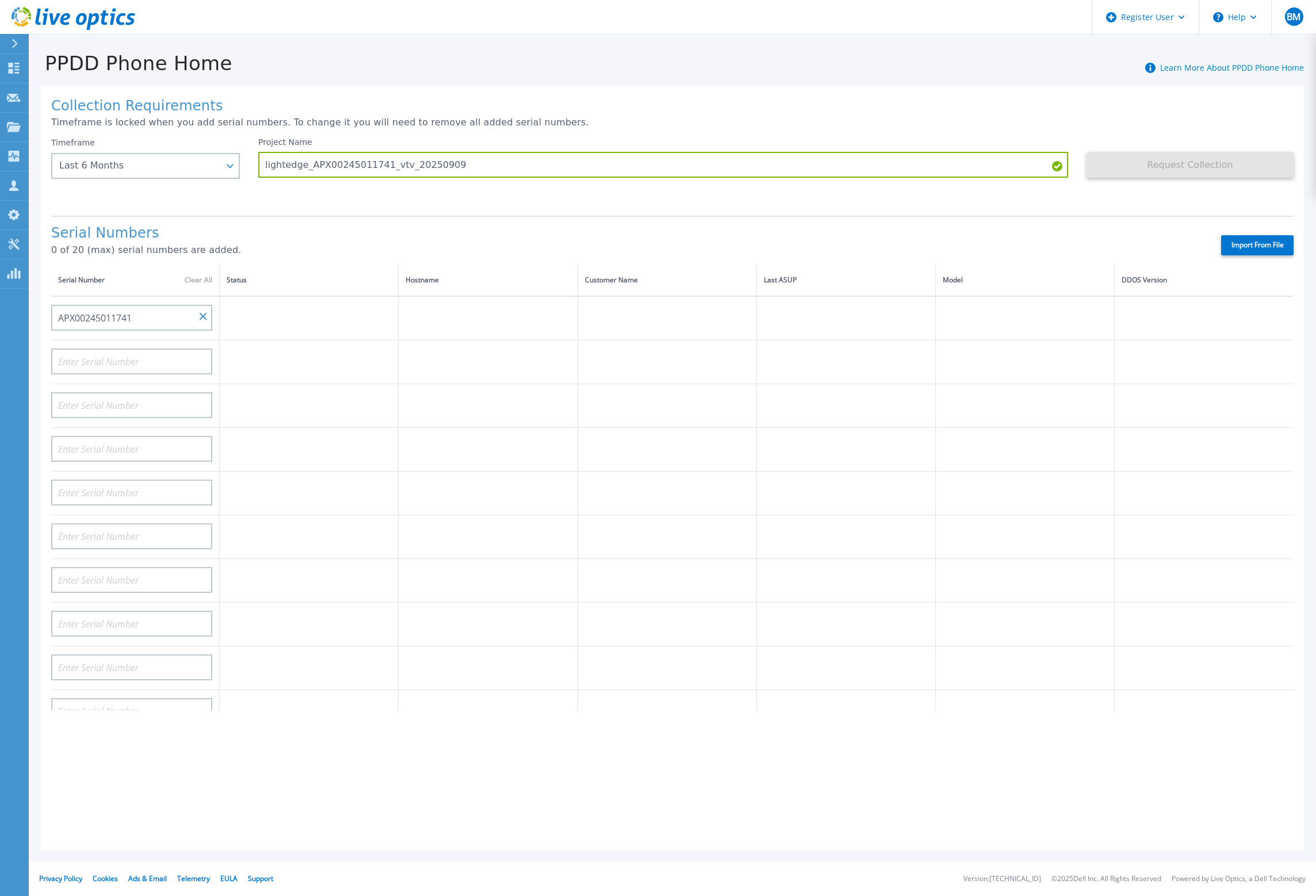
click at [430, 364] on td at bounding box center [488, 362] width 179 height 44
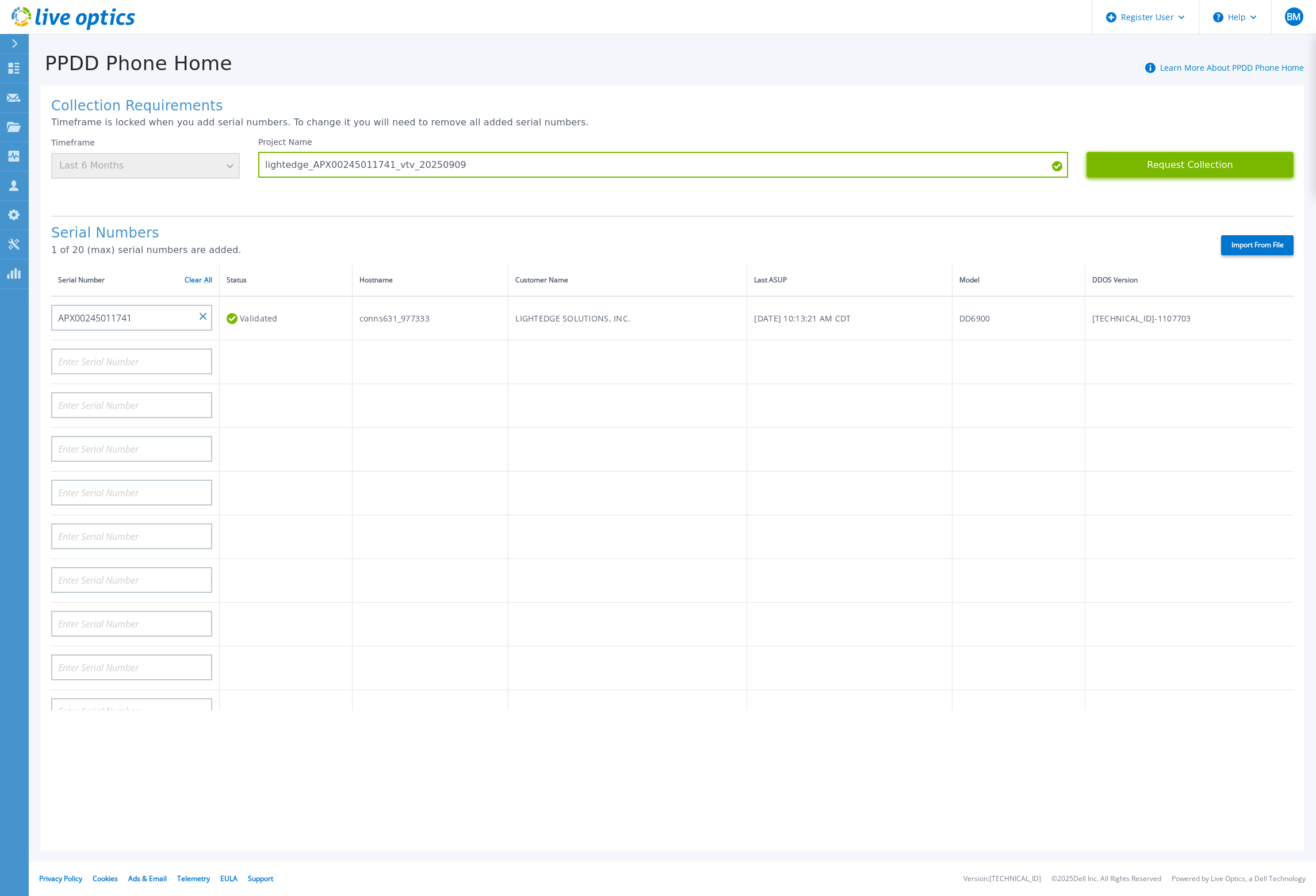
click at [1196, 167] on button "Request Collection" at bounding box center [1190, 165] width 207 height 26
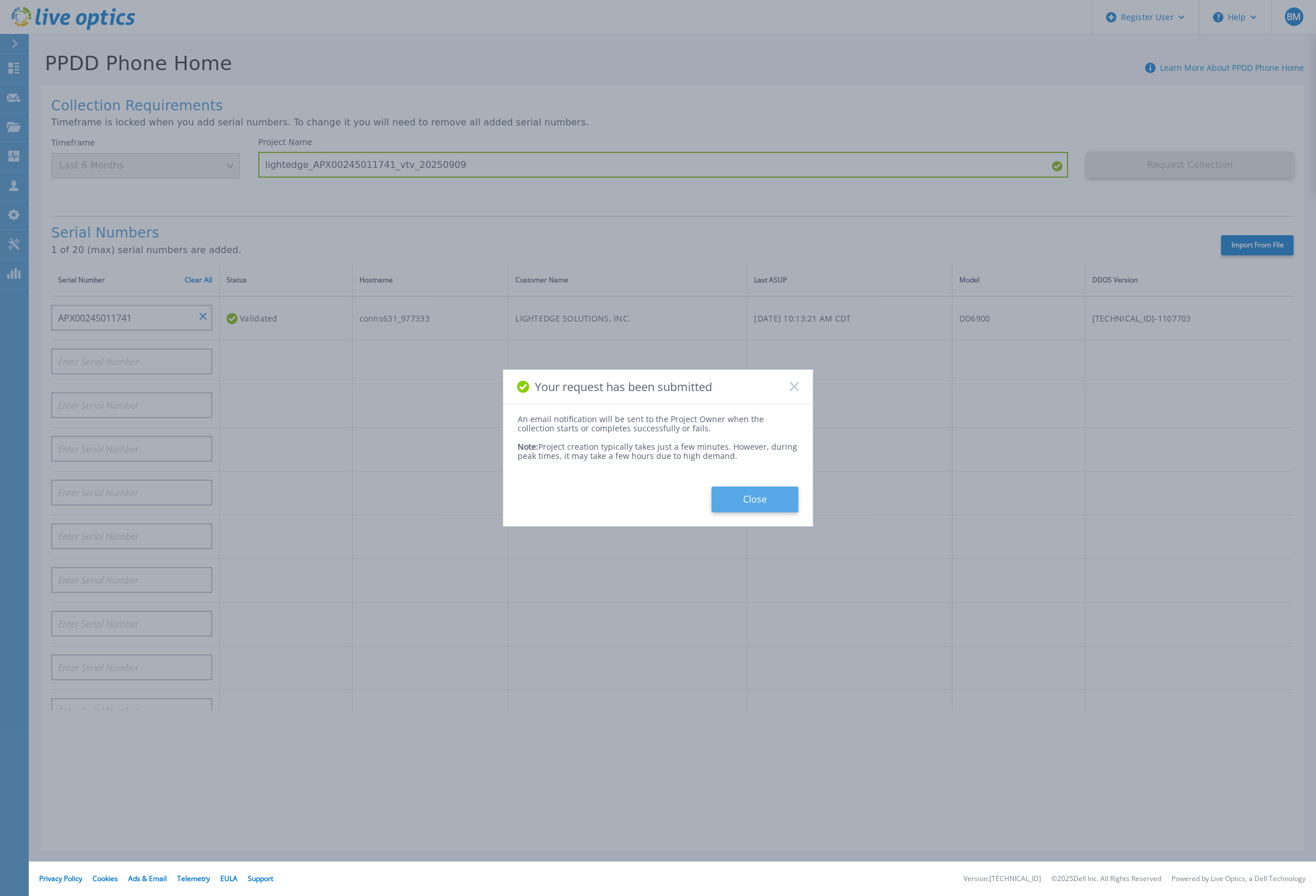
click at [756, 500] on button "Close" at bounding box center [754, 499] width 87 height 26
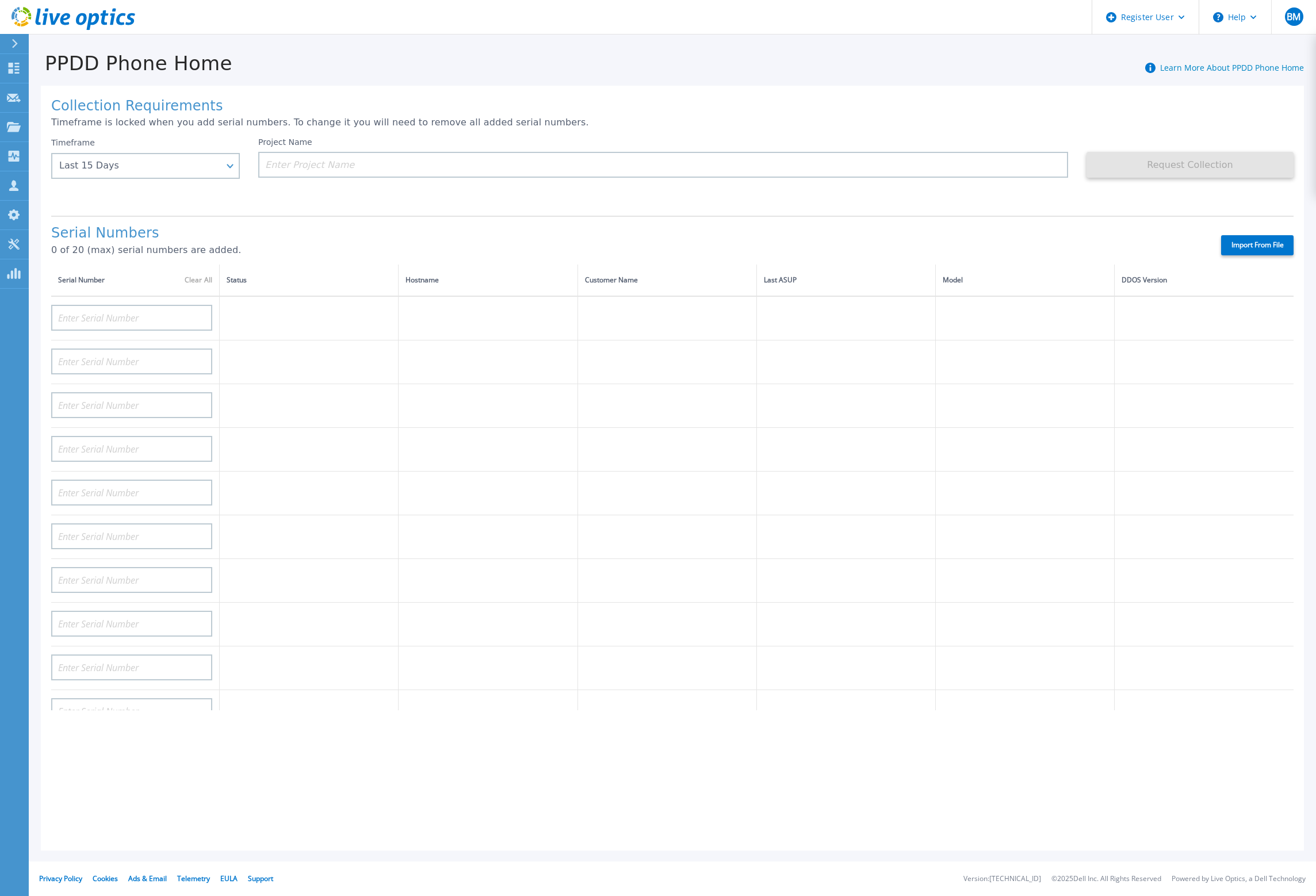
click at [72, 273] on div "Serial Number Clear All" at bounding box center [135, 280] width 154 height 13
click at [23, 126] on link "Projects Projects" at bounding box center [14, 127] width 29 height 29
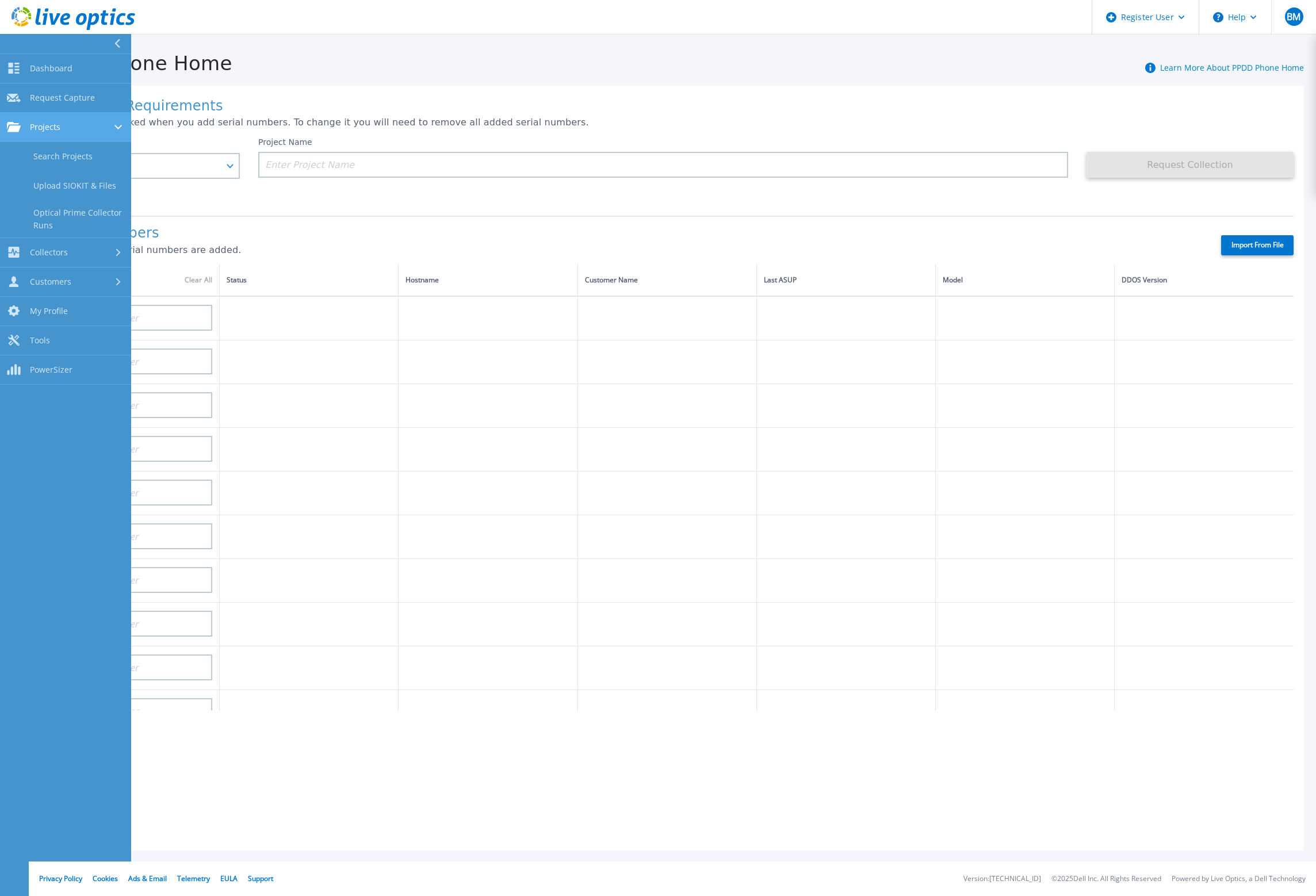
click at [66, 123] on div "Projects" at bounding box center [65, 127] width 117 height 10
click at [35, 66] on span "Dashboard" at bounding box center [51, 68] width 42 height 10
